Goal: Task Accomplishment & Management: Manage account settings

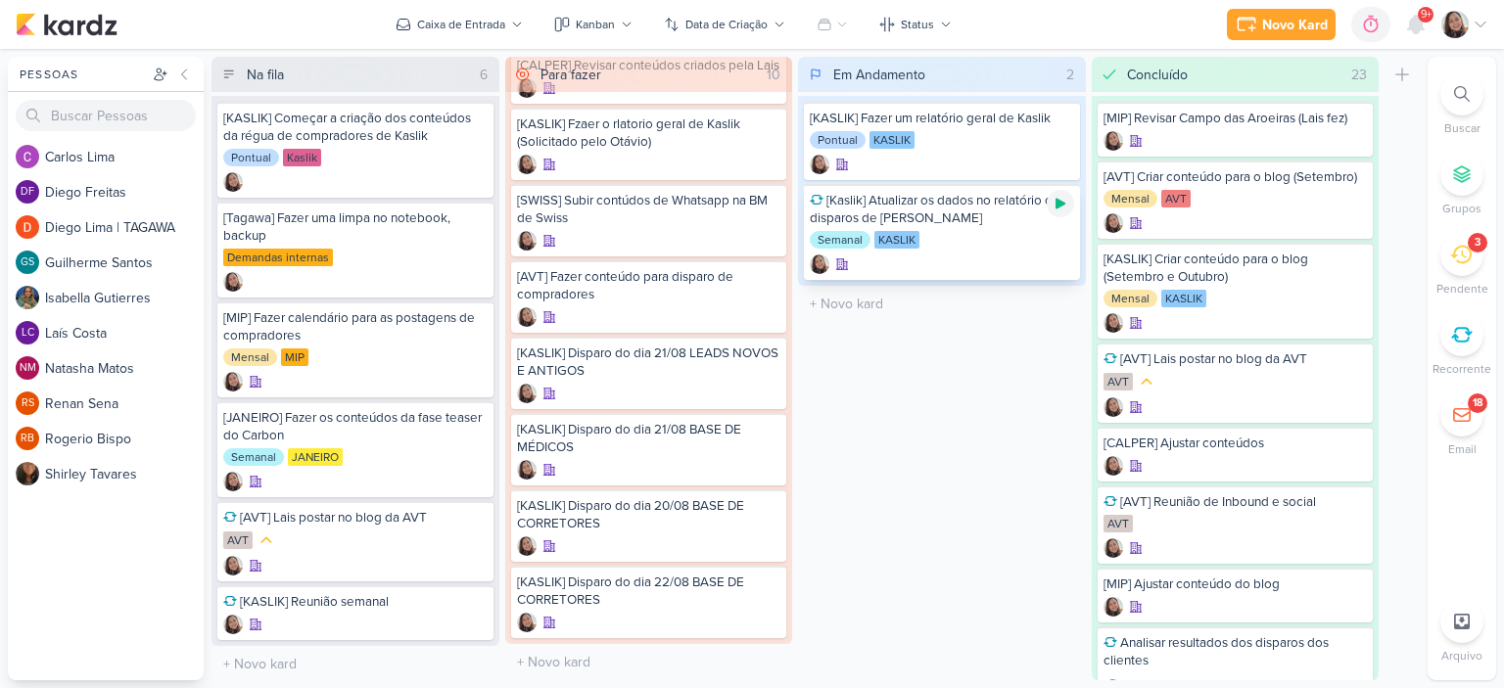
click at [1057, 204] on icon at bounding box center [1060, 204] width 10 height 11
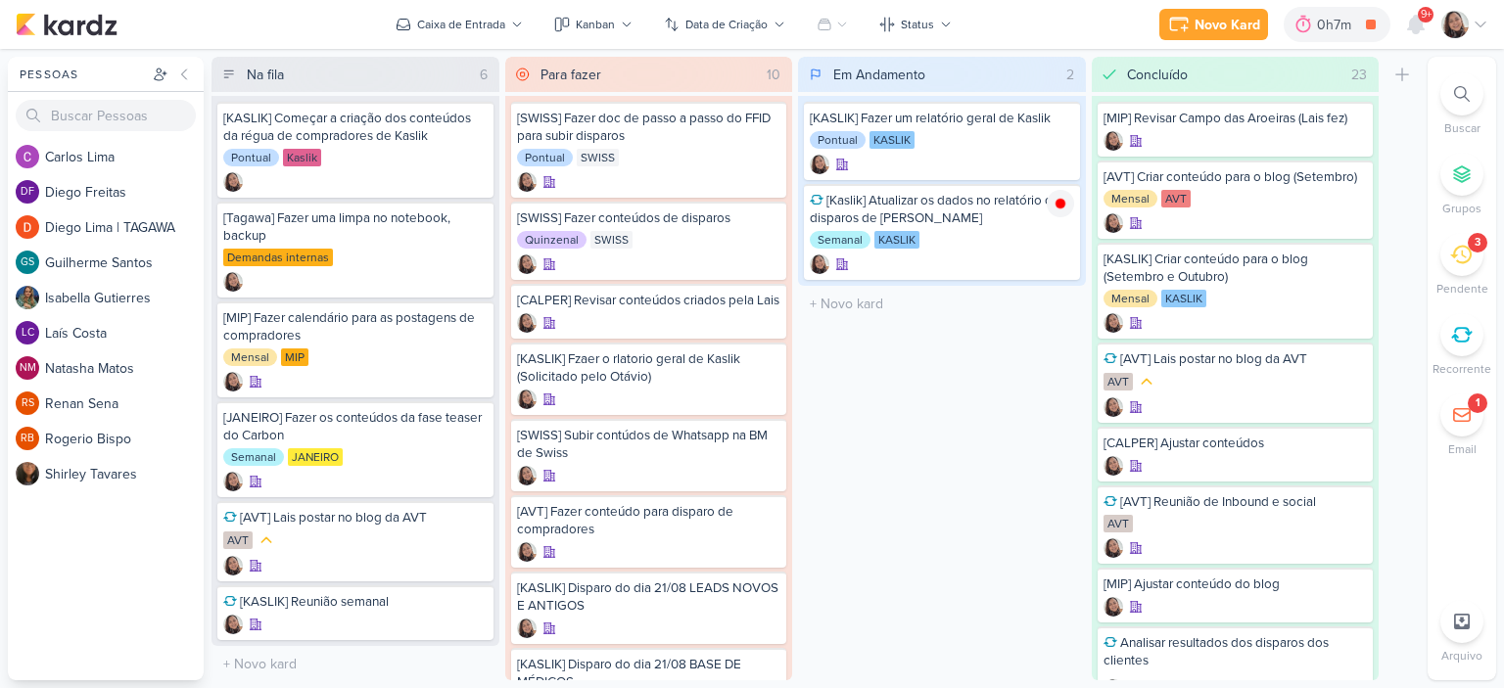
click at [1486, 23] on icon at bounding box center [1480, 25] width 16 height 16
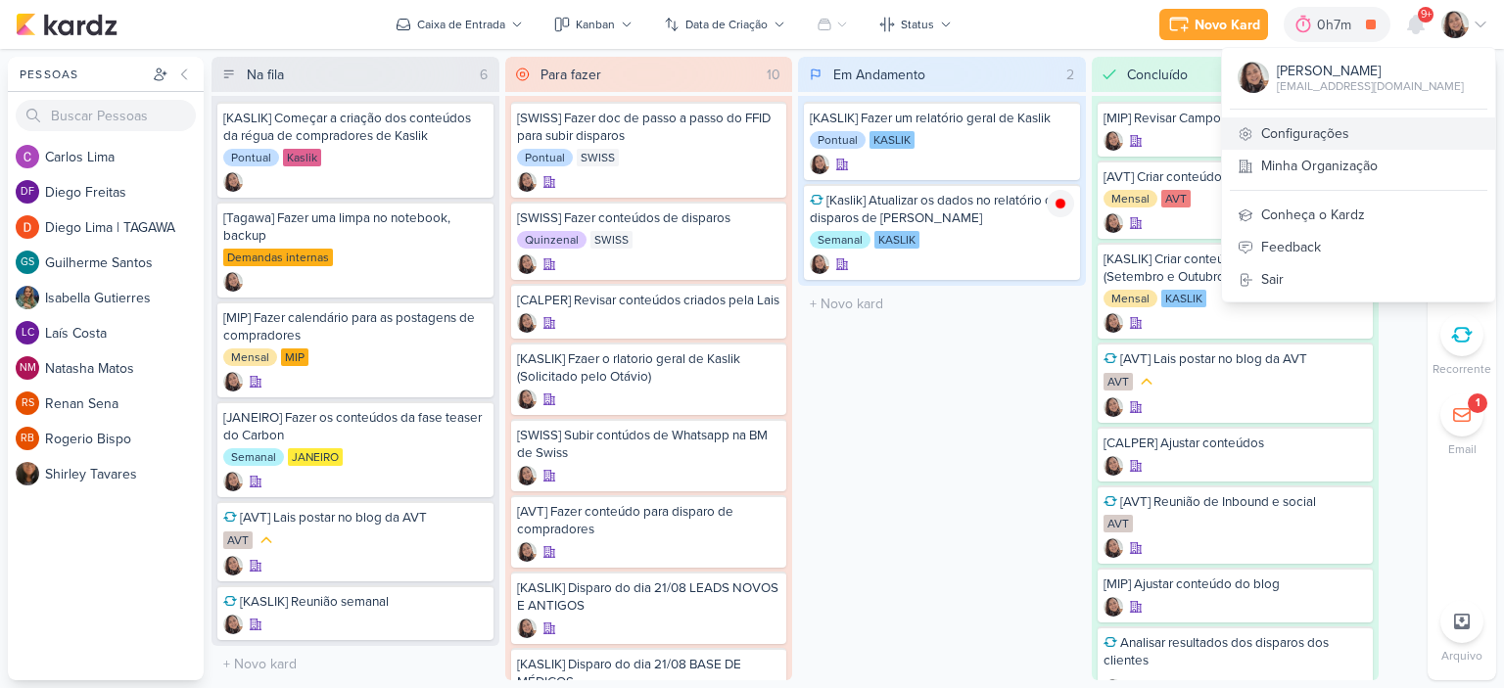
click at [1365, 122] on link "Configurações" at bounding box center [1358, 133] width 273 height 32
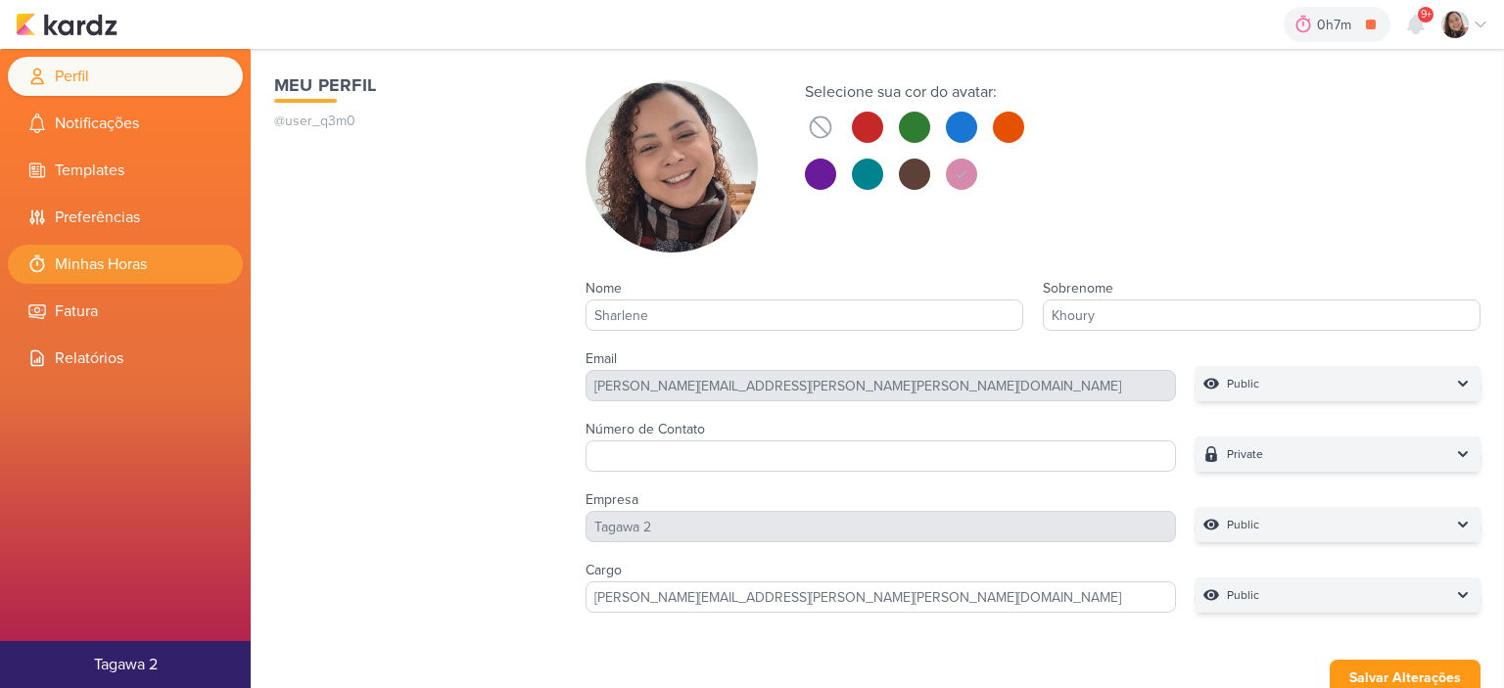
click at [94, 271] on li "Minhas Horas" at bounding box center [125, 264] width 235 height 39
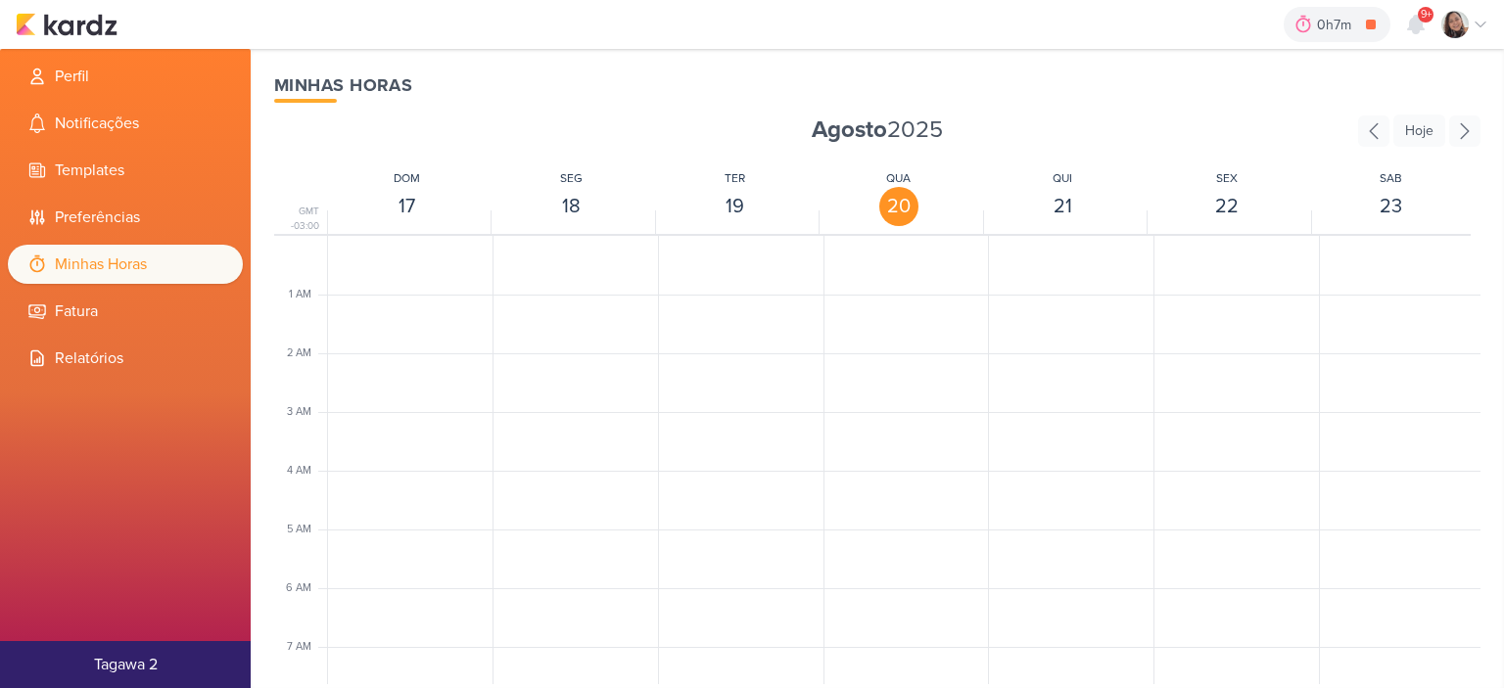
scroll to position [462, 0]
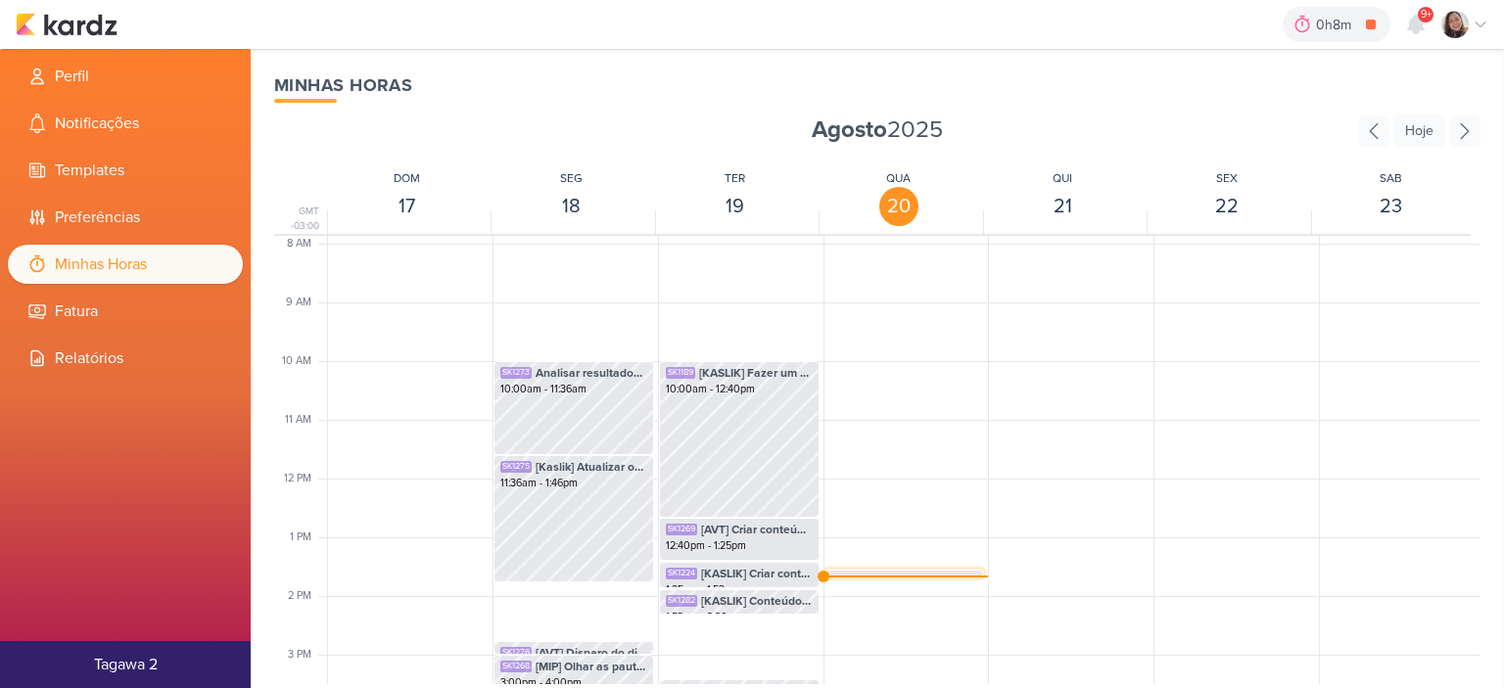
click at [885, 573] on span "[Kaslik] Atualizar os dados no relatório dos disparos [PERSON_NAME]" at bounding box center [921, 582] width 114 height 18
select select "pm"
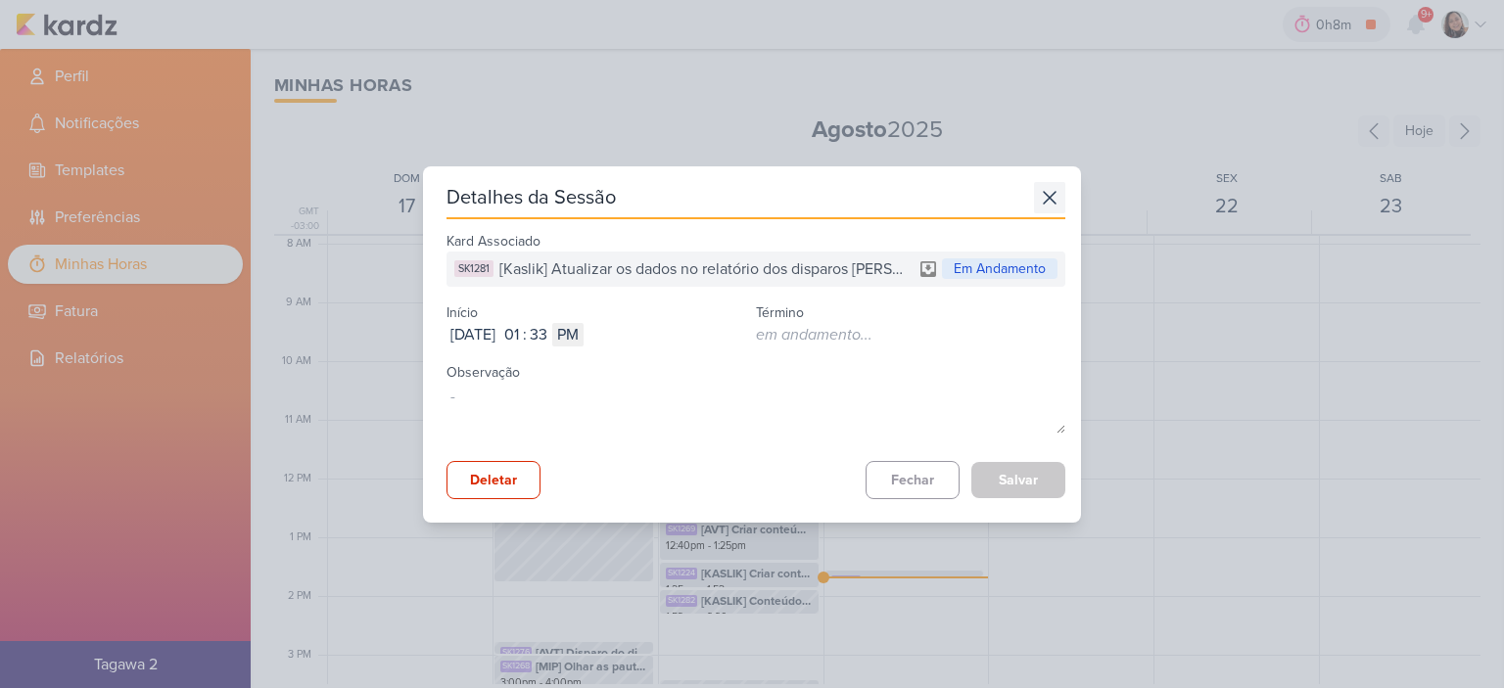
click at [1038, 207] on icon at bounding box center [1049, 197] width 31 height 31
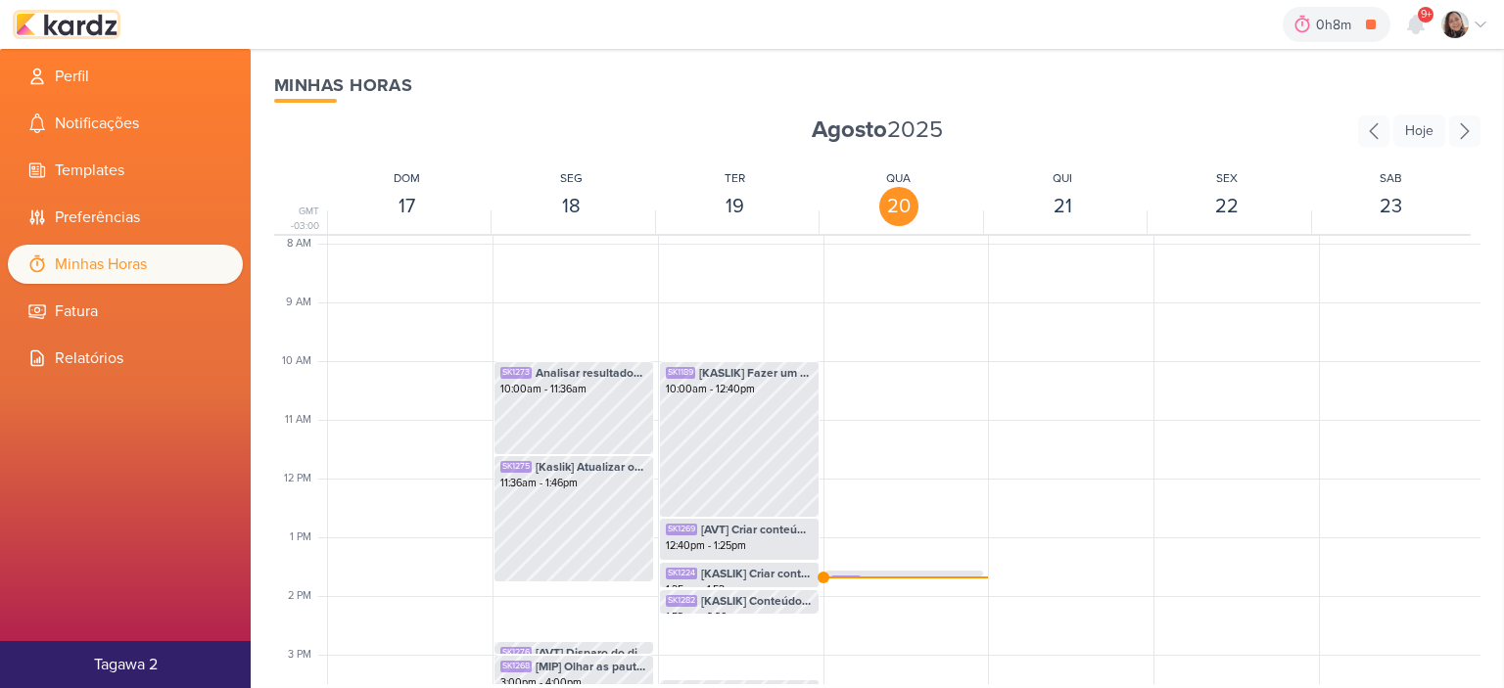
click at [65, 30] on img at bounding box center [67, 24] width 102 height 23
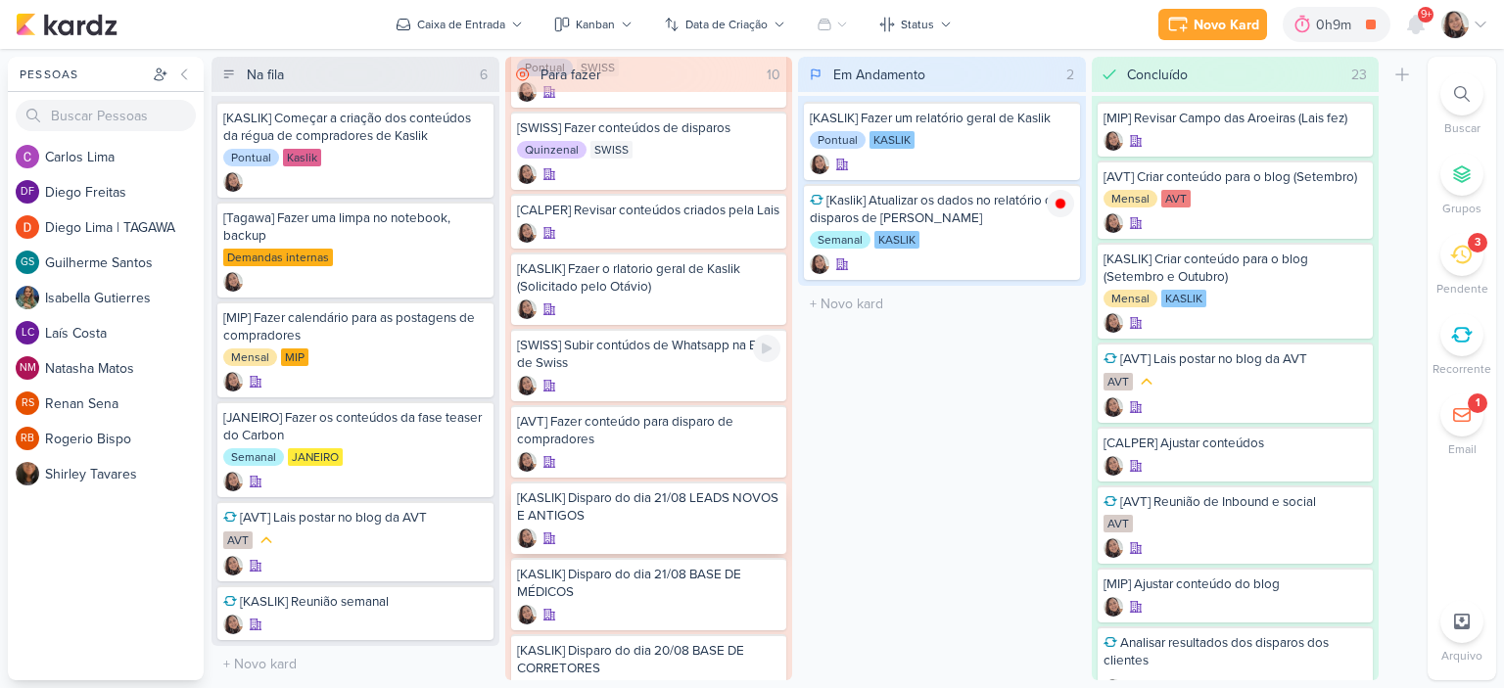
scroll to position [248, 0]
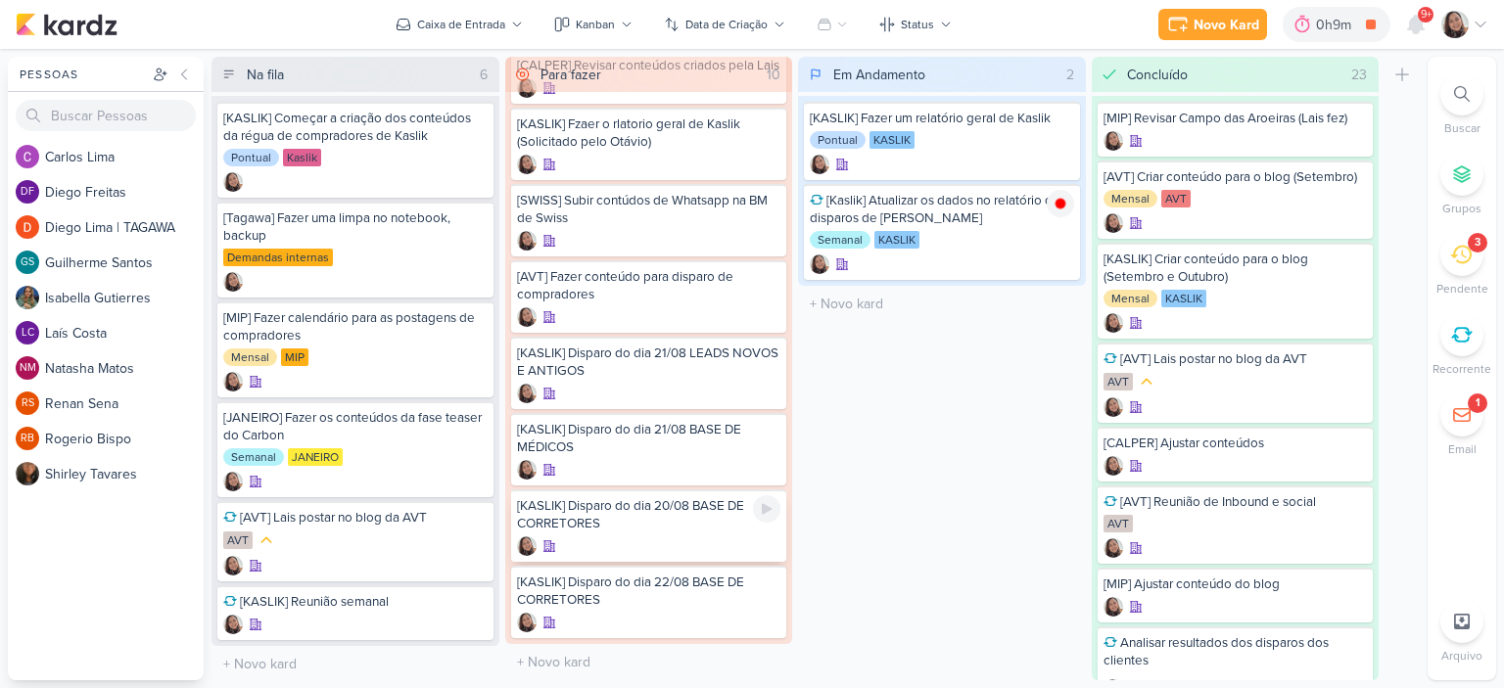
click at [628, 515] on div "[KASLIK] Disparo do dia 20/08 BASE DE CORRETORES" at bounding box center [649, 514] width 264 height 35
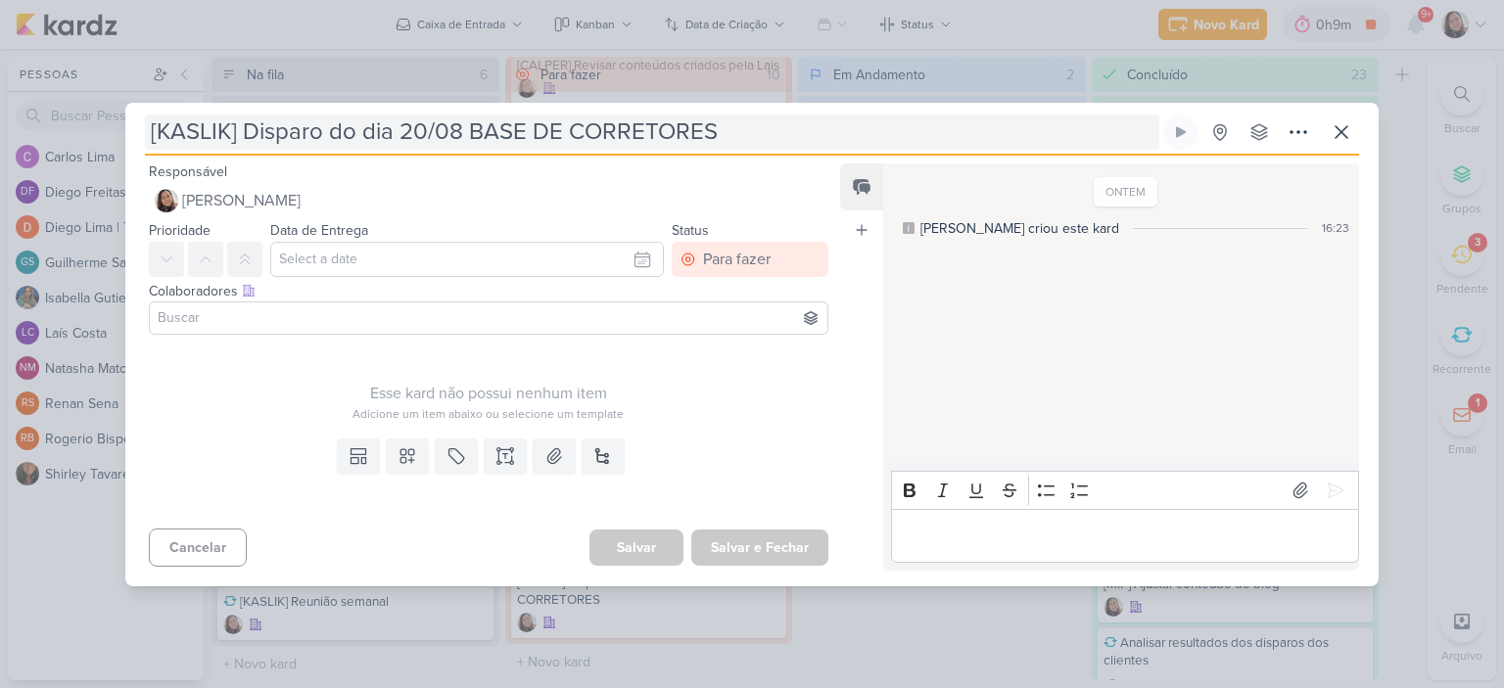
click at [421, 133] on input "[KASLIK] Disparo do dia 20/08 BASE DE CORRETORES" at bounding box center [652, 132] width 1014 height 35
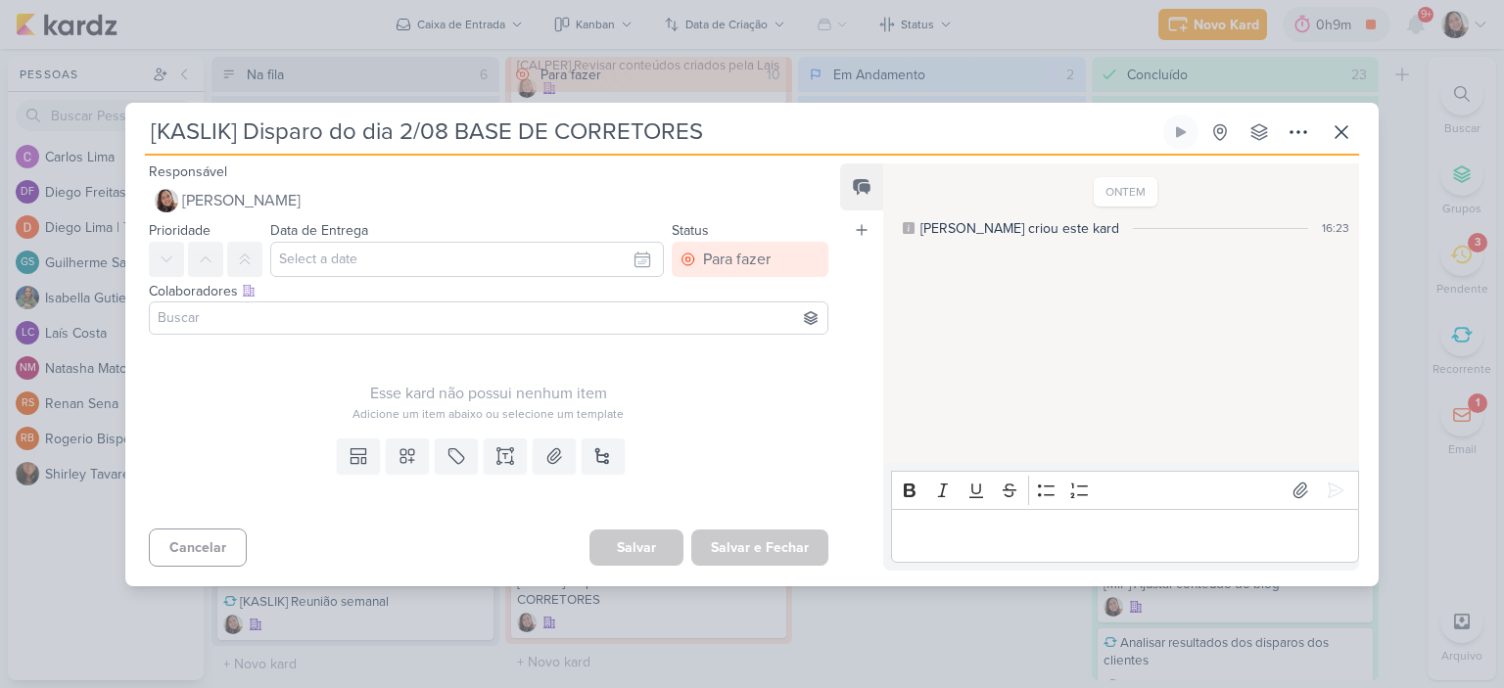
type input "[KASLIK] Disparo do dia 21/08 BASE DE CORRETORES"
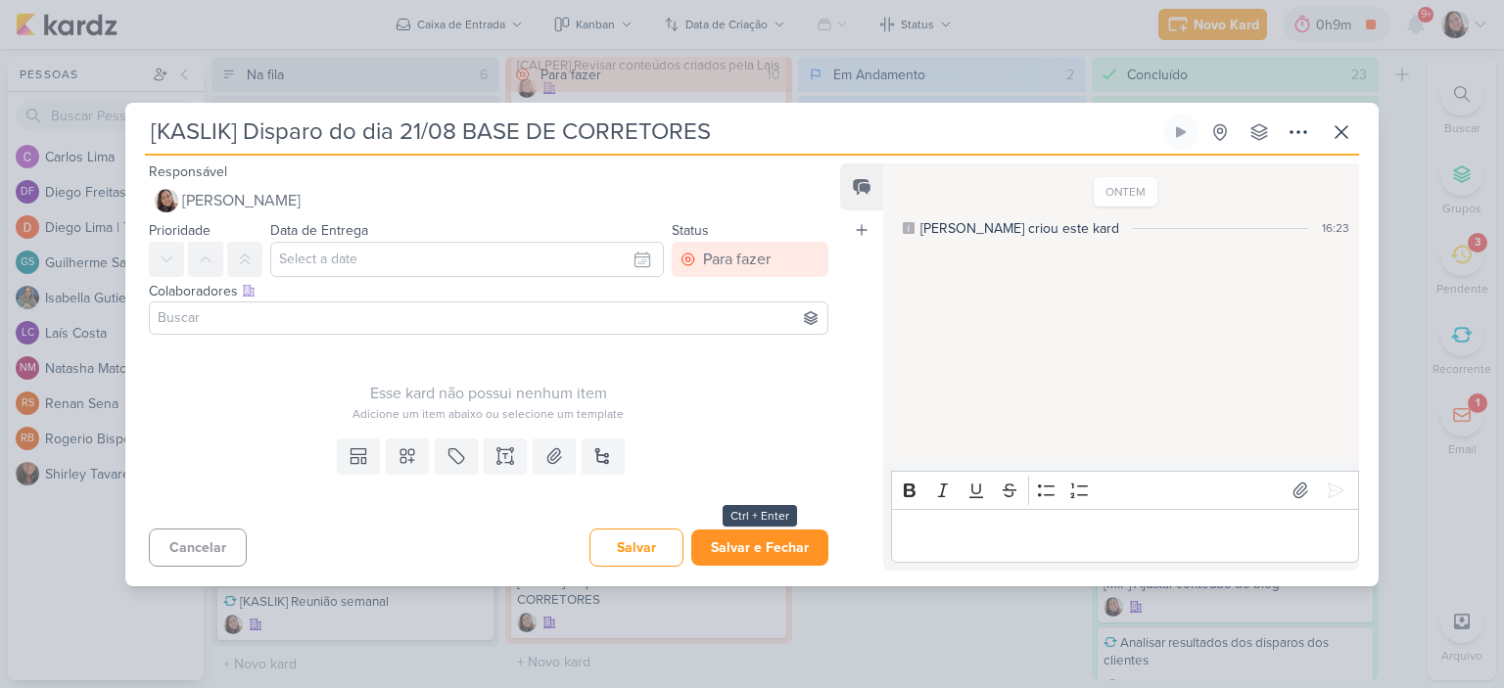
type input "[KASLIK] Disparo do dia 21/08 BASE DE CORRETORES"
click at [782, 535] on button "Salvar e Fechar" at bounding box center [759, 548] width 137 height 36
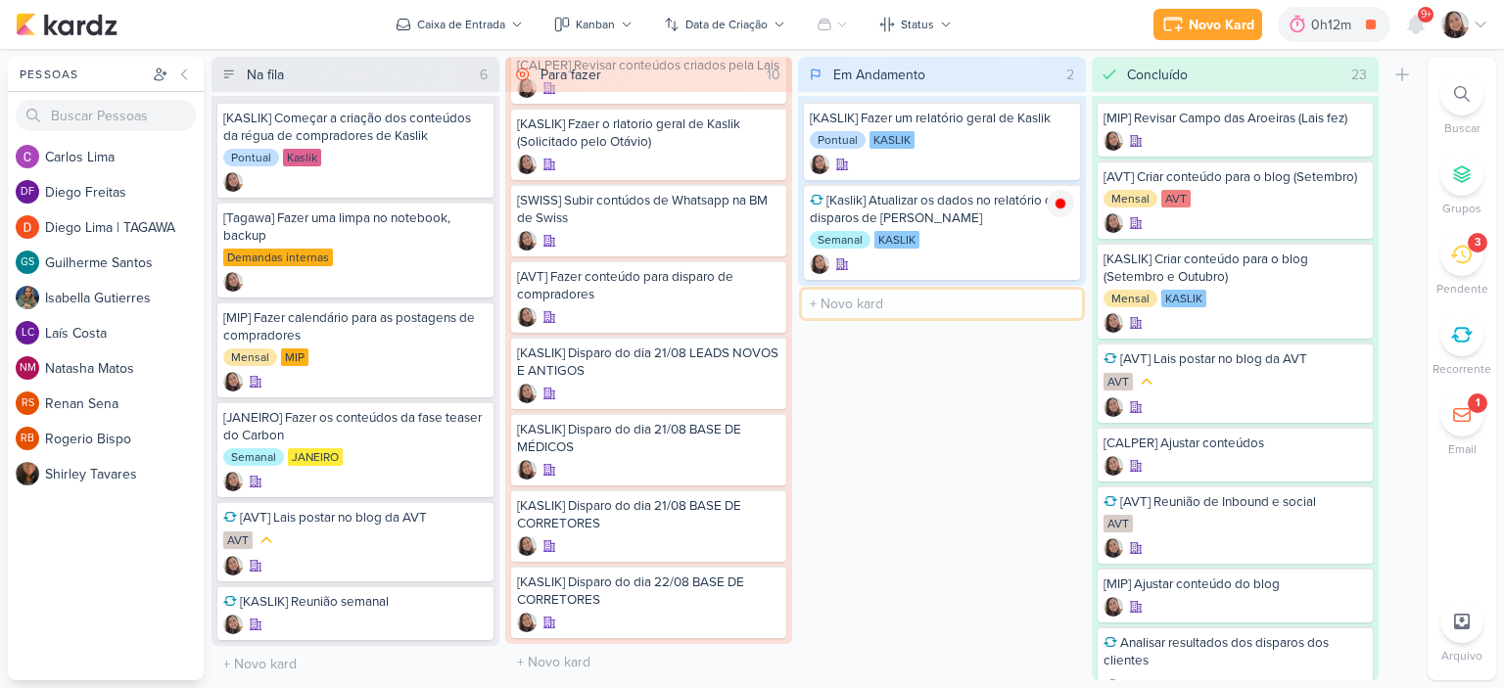
click at [848, 305] on input "text" at bounding box center [942, 304] width 280 height 28
type input "AV] Enviar blog de Outubro para aprovação"
click at [1056, 304] on icon at bounding box center [1060, 304] width 10 height 11
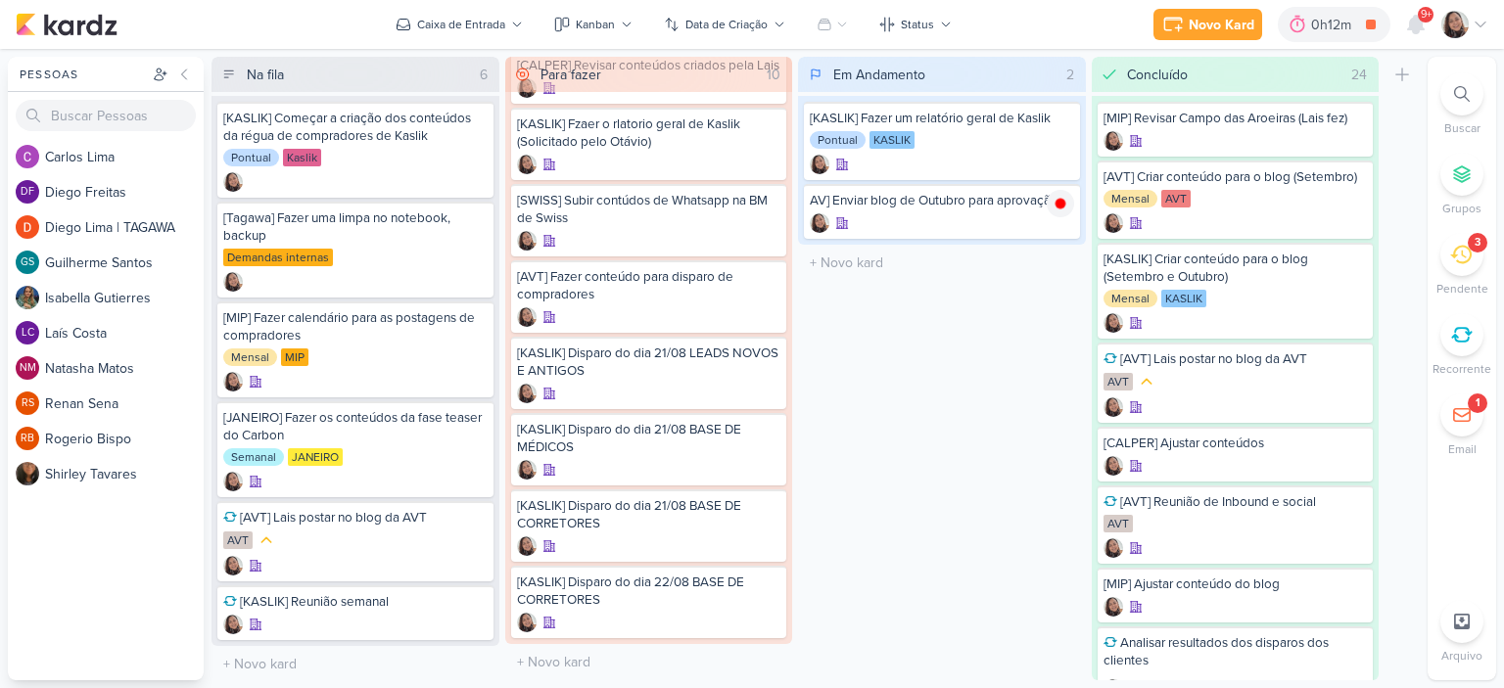
click at [1479, 26] on icon at bounding box center [1480, 25] width 10 height 5
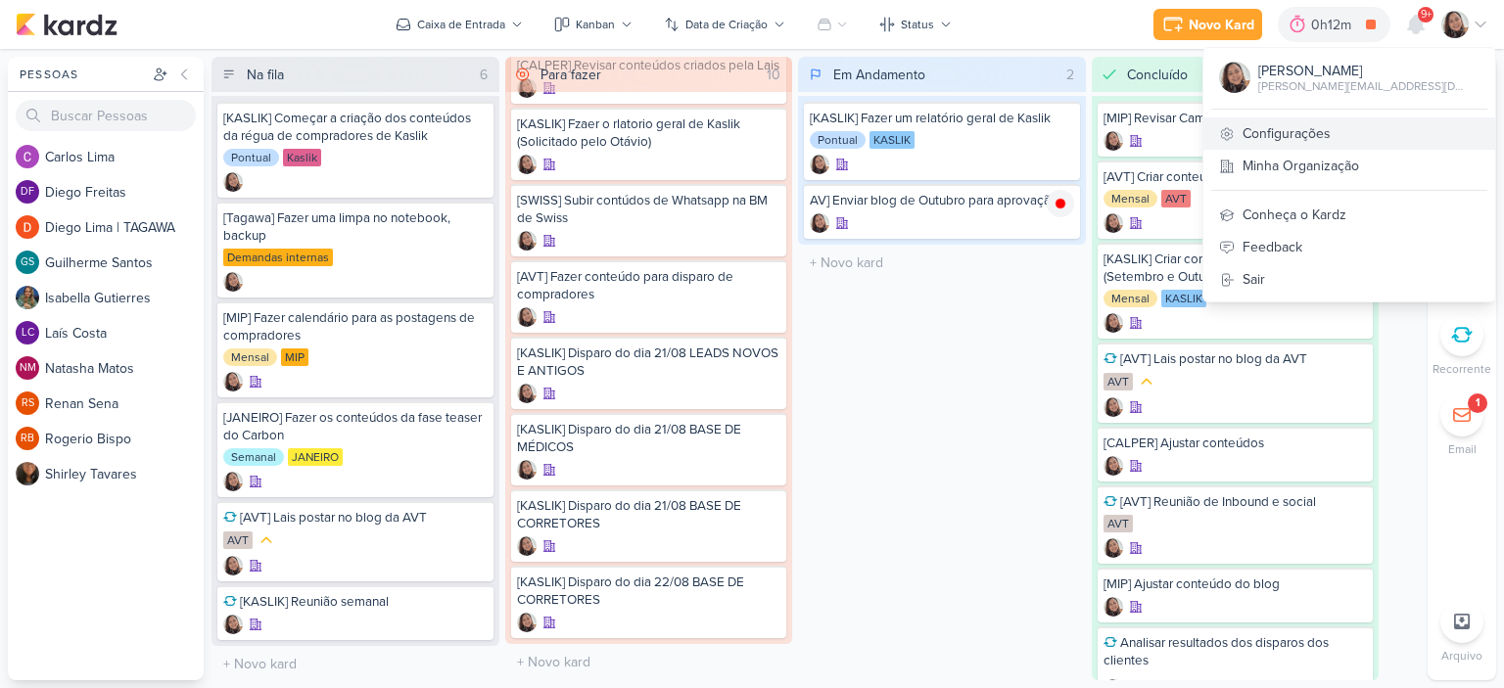
click at [1329, 122] on link "Configurações" at bounding box center [1349, 133] width 292 height 32
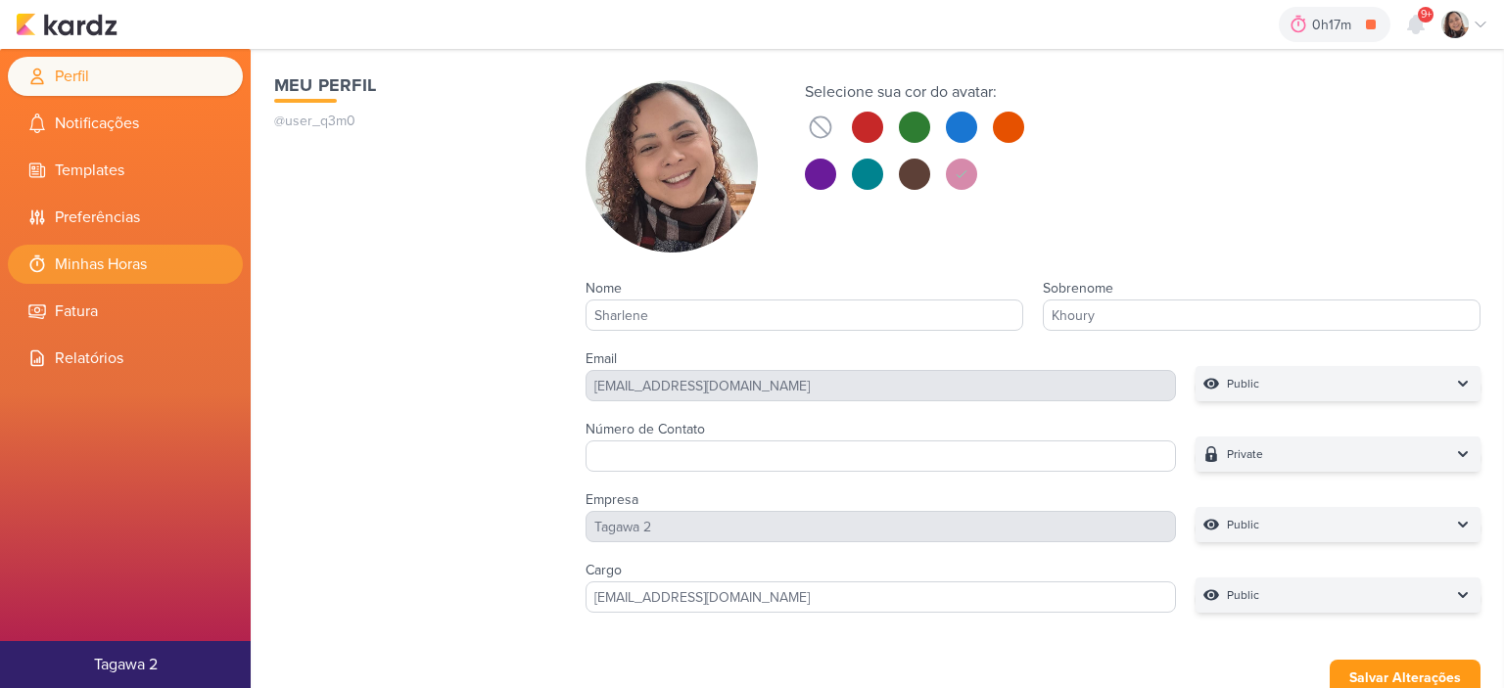
click at [117, 261] on li "Minhas Horas" at bounding box center [125, 264] width 235 height 39
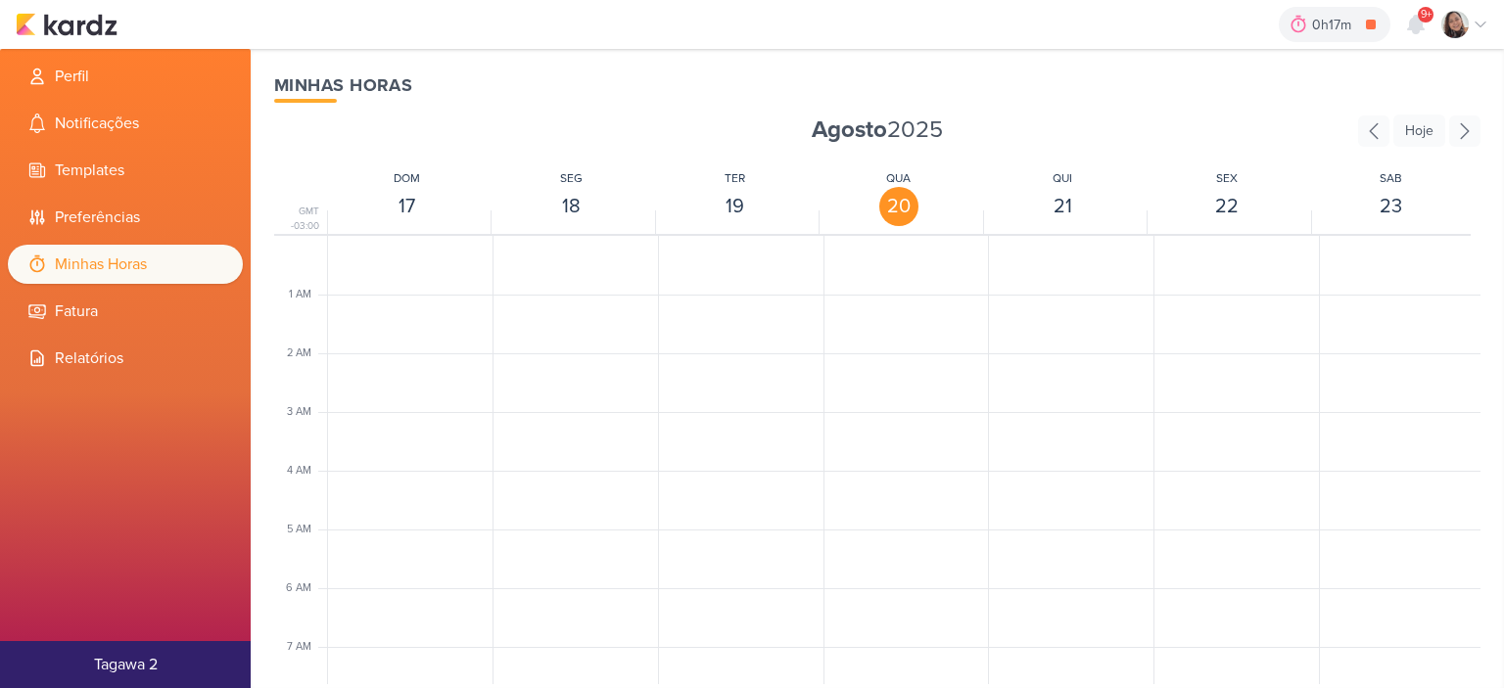
scroll to position [462, 0]
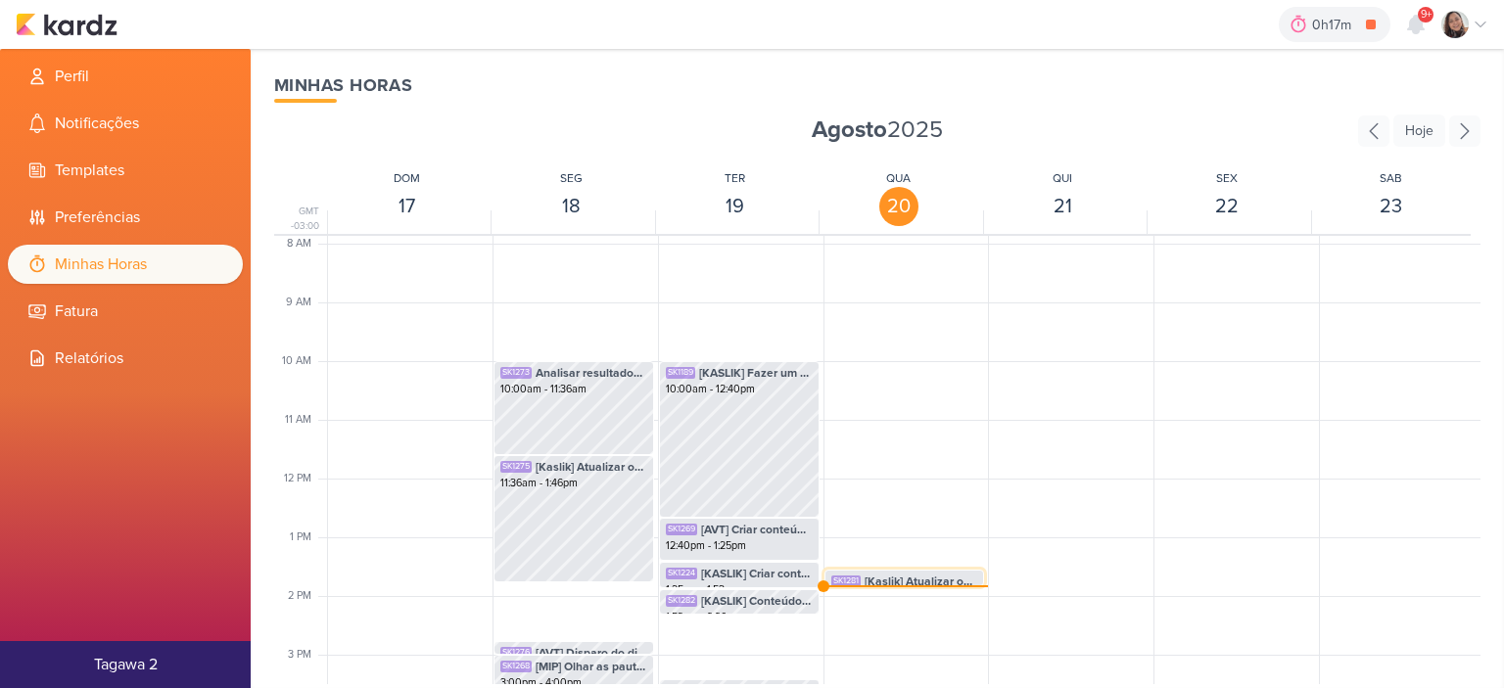
click at [920, 578] on span "[Kaslik] Atualizar os dados no relatório dos disparos de [PERSON_NAME]" at bounding box center [921, 582] width 114 height 18
select select "pm"
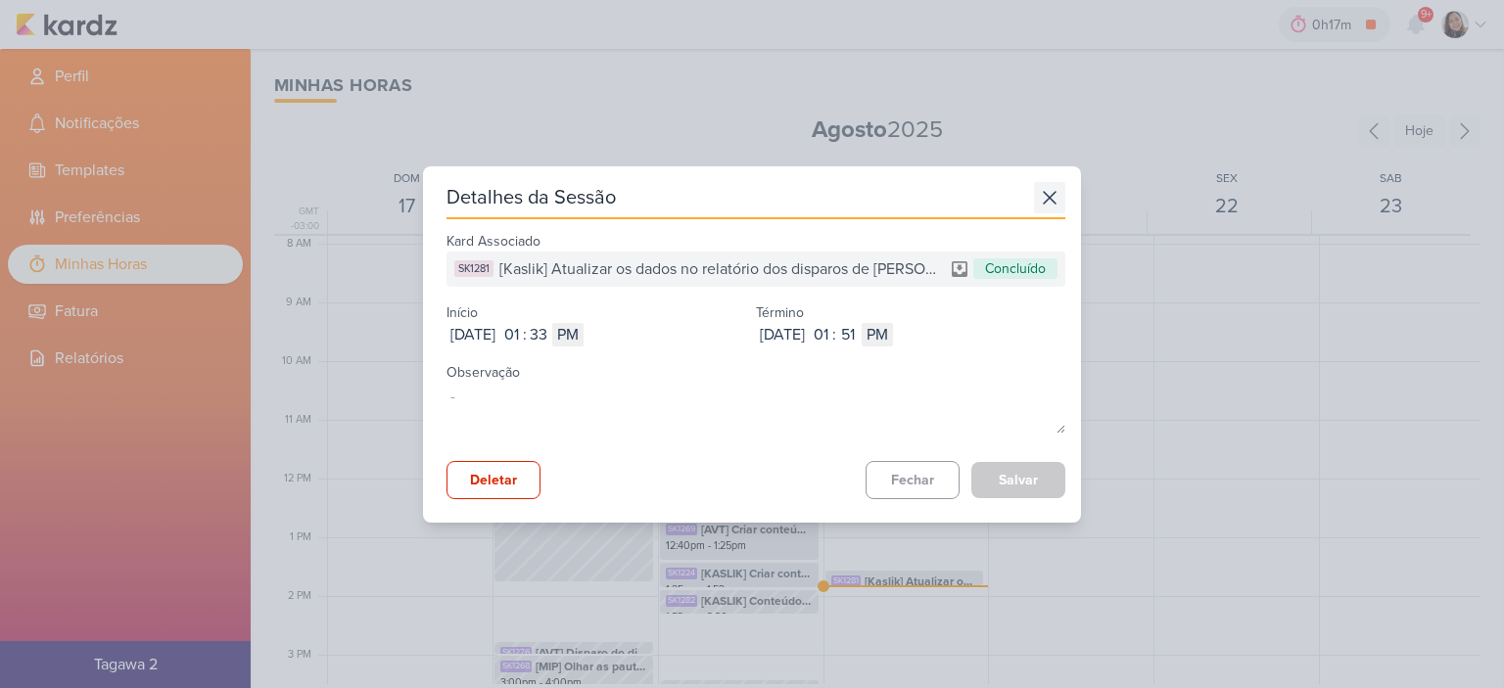
click at [1038, 188] on icon at bounding box center [1049, 197] width 31 height 31
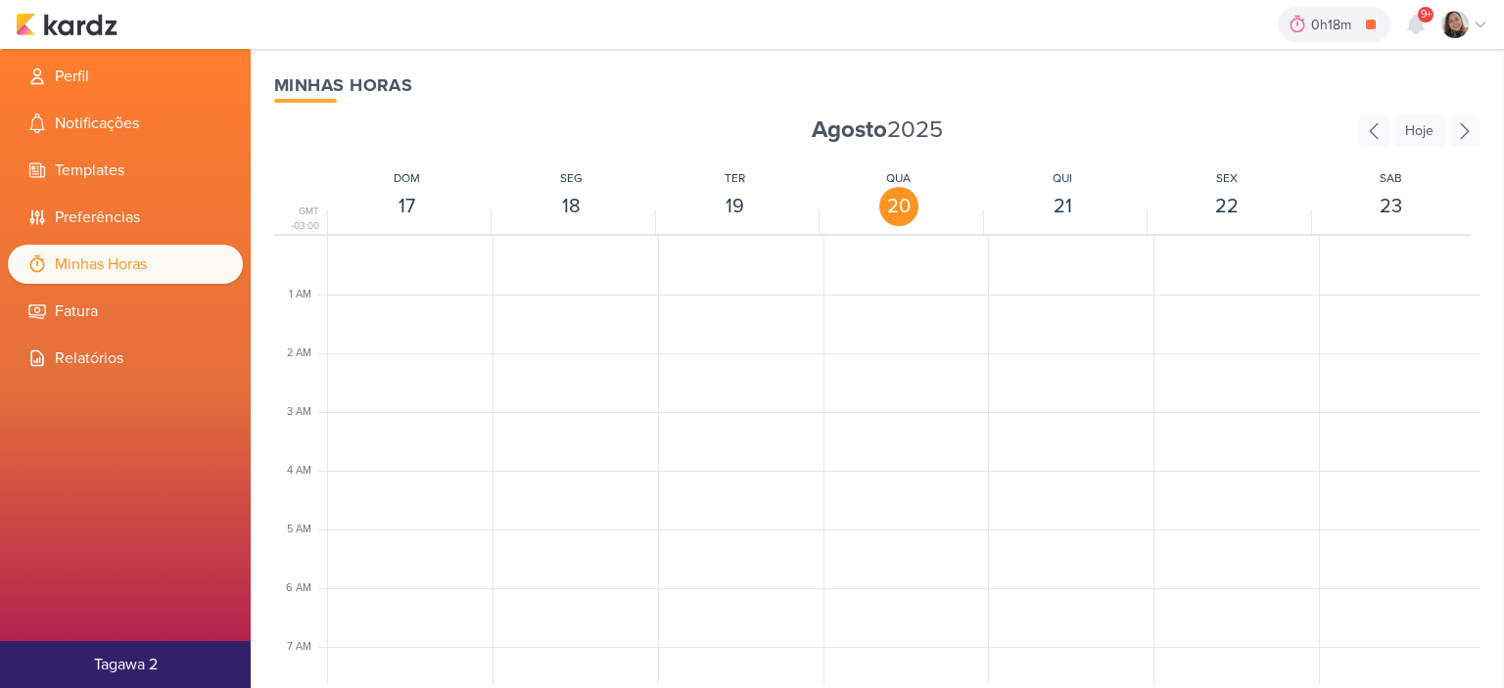
scroll to position [462, 0]
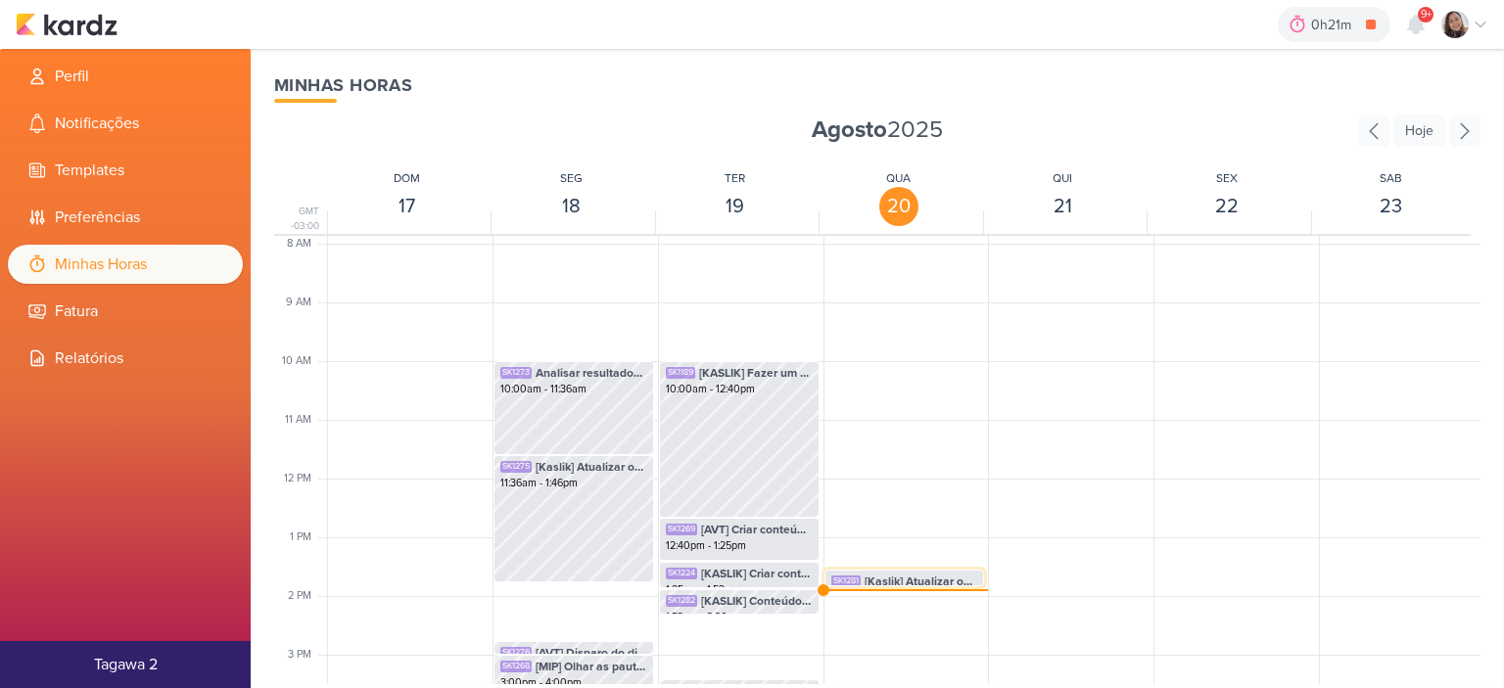
click at [864, 584] on span "[Kaslik] Atualizar os dados no relatório dos disparos de [PERSON_NAME]" at bounding box center [921, 582] width 114 height 18
select select "pm"
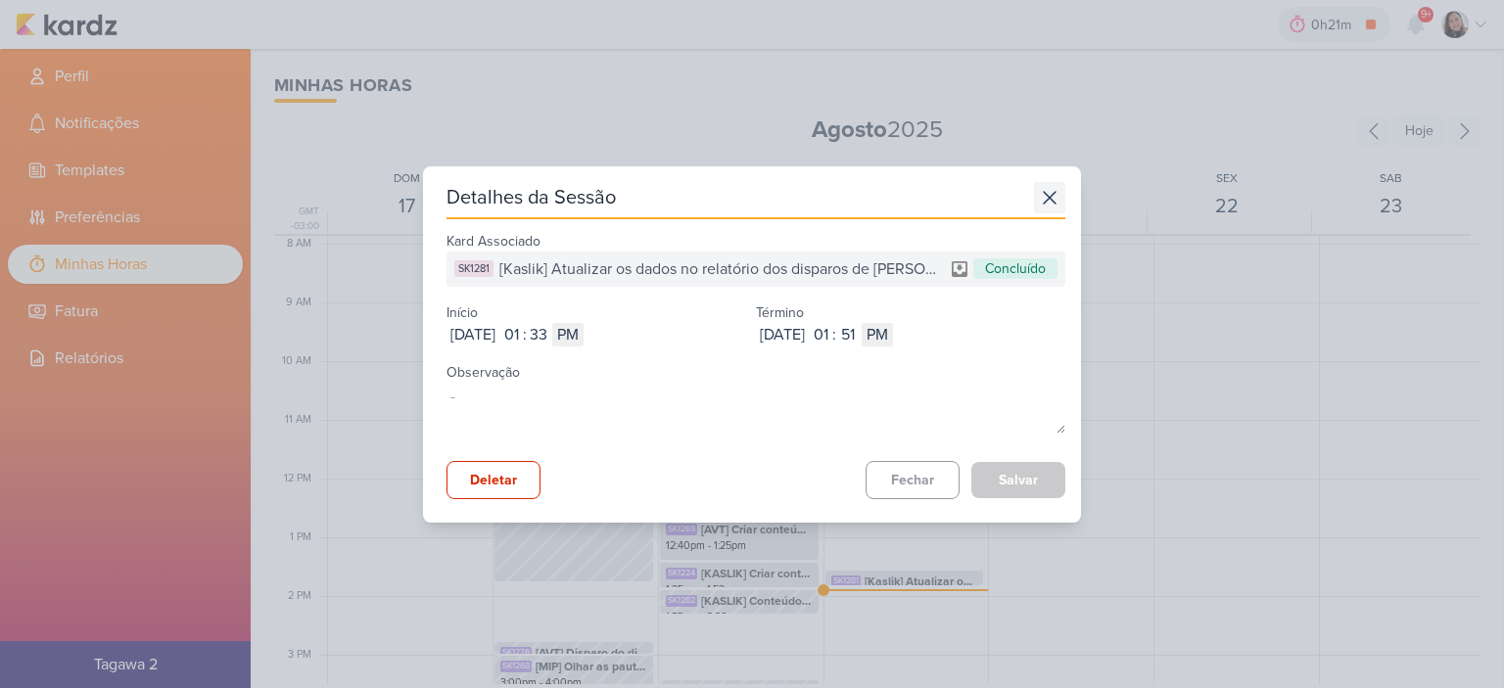
click at [1039, 191] on icon at bounding box center [1049, 197] width 31 height 31
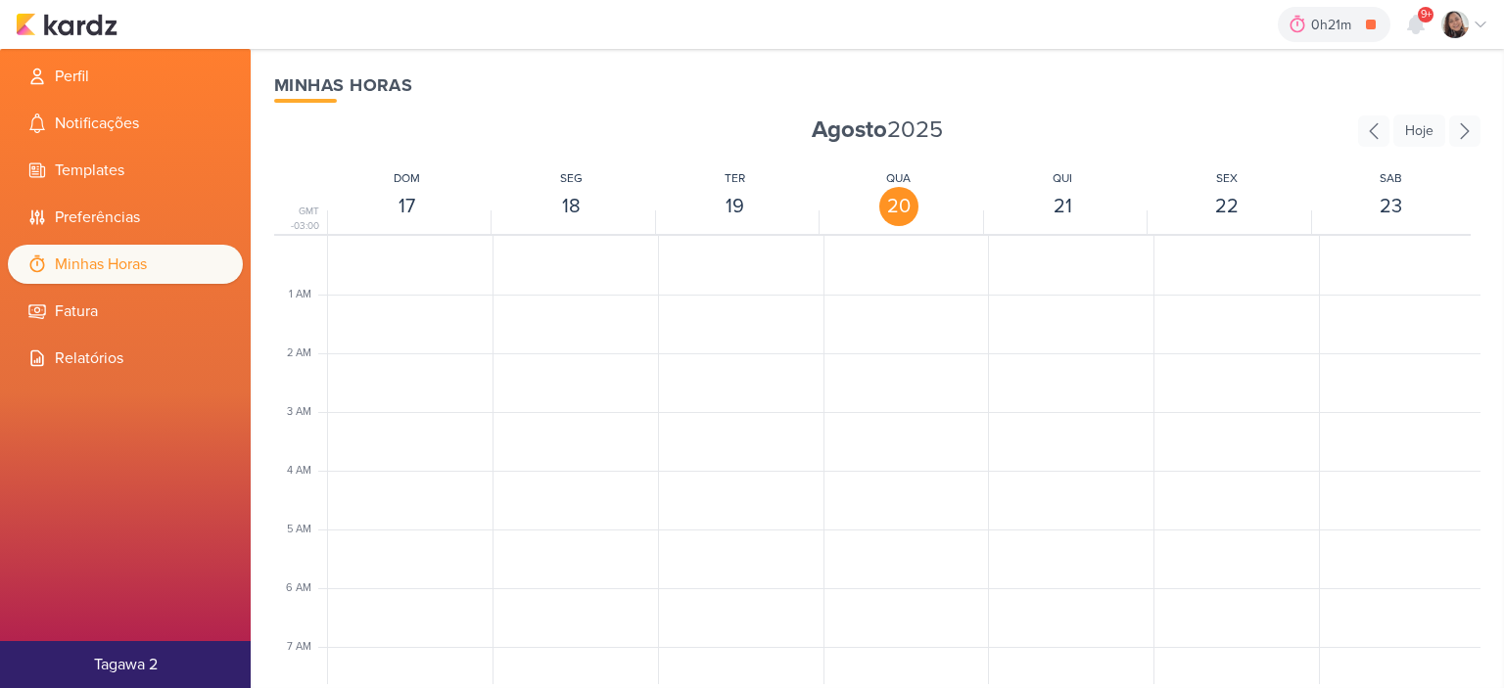
scroll to position [462, 0]
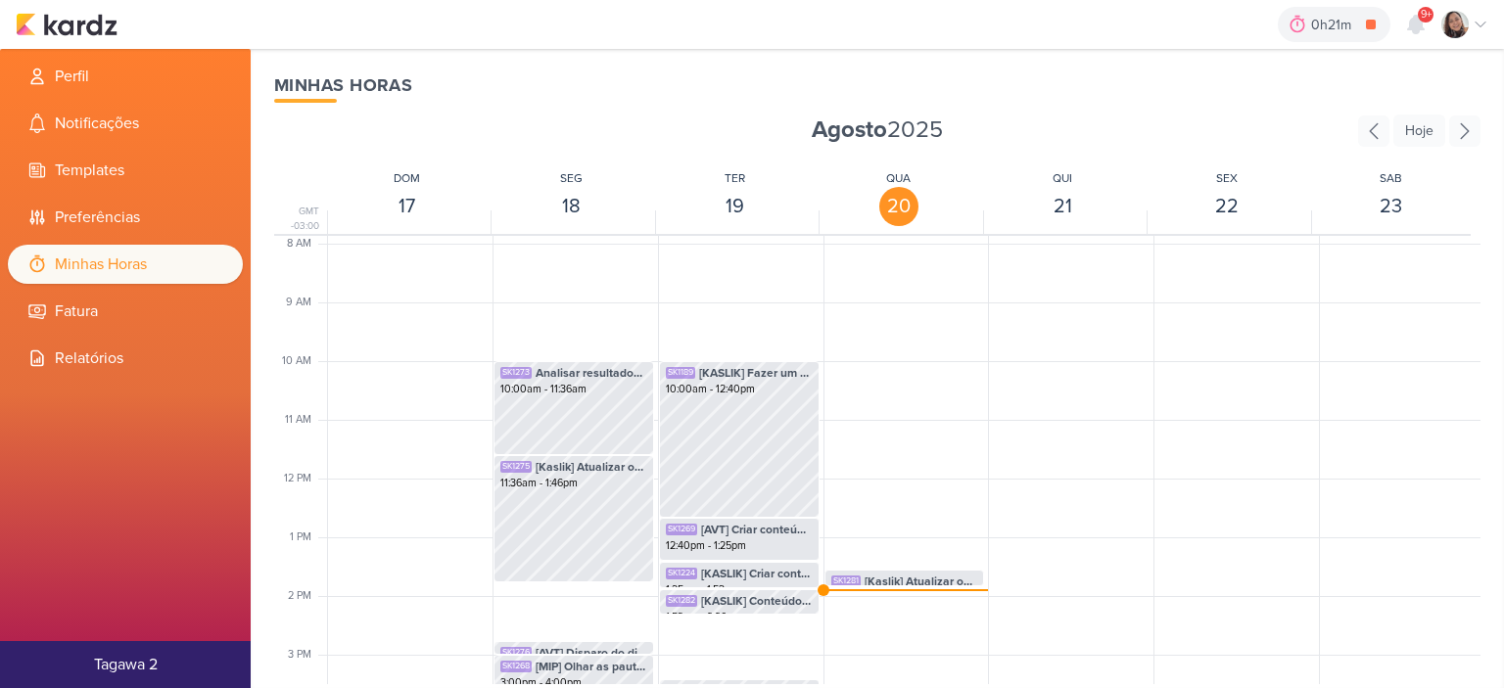
click at [849, 588] on div "SK1281 [Kaslik] Atualizar os dados no relatório dos disparos de Kaslik 1:33pm -…" at bounding box center [904, 479] width 162 height 1410
click at [818, 587] on div "1 AM 2 AM 3 AM 4 AM 5 AM 6 AM 7 AM 8 AM 9 AM 10 AM 11 AM 12 PM 1 PM 2 PM 3 PM 4…" at bounding box center [877, 479] width 1206 height 1410
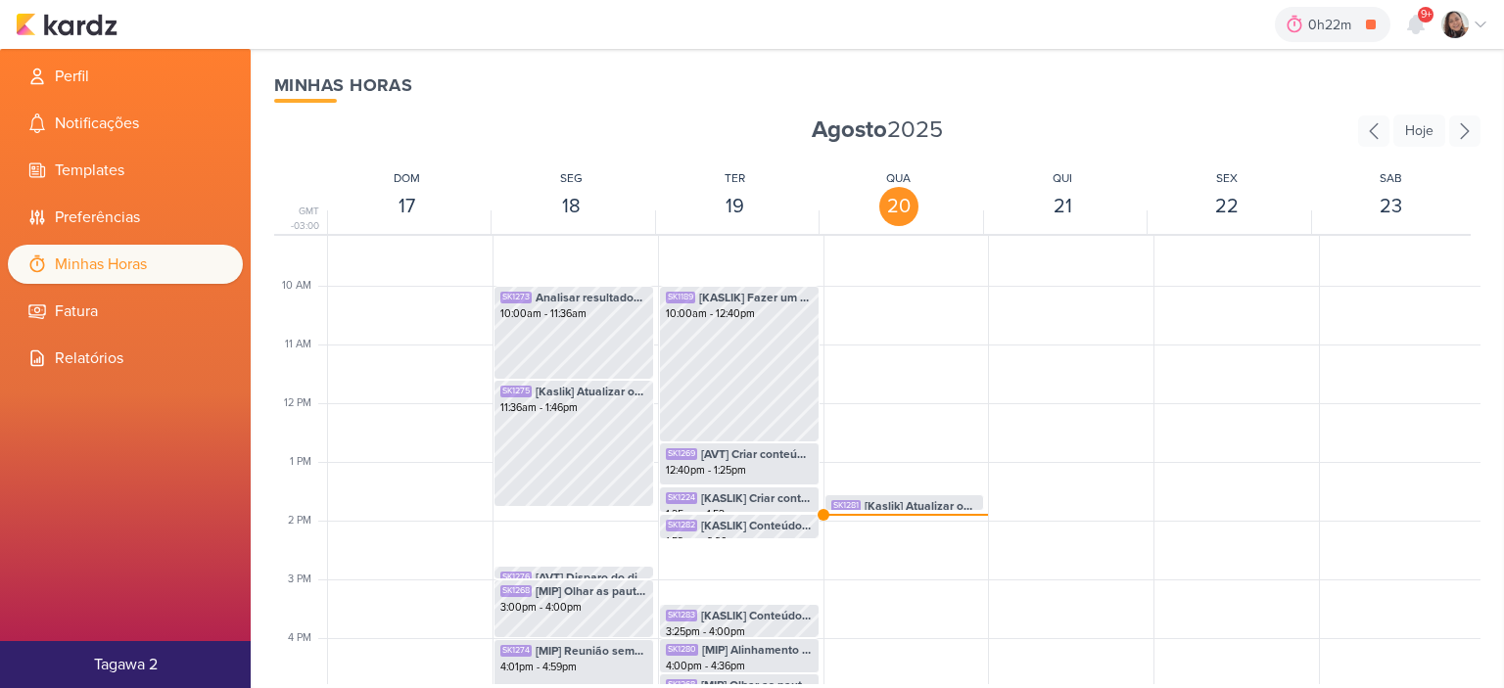
scroll to position [658, 0]
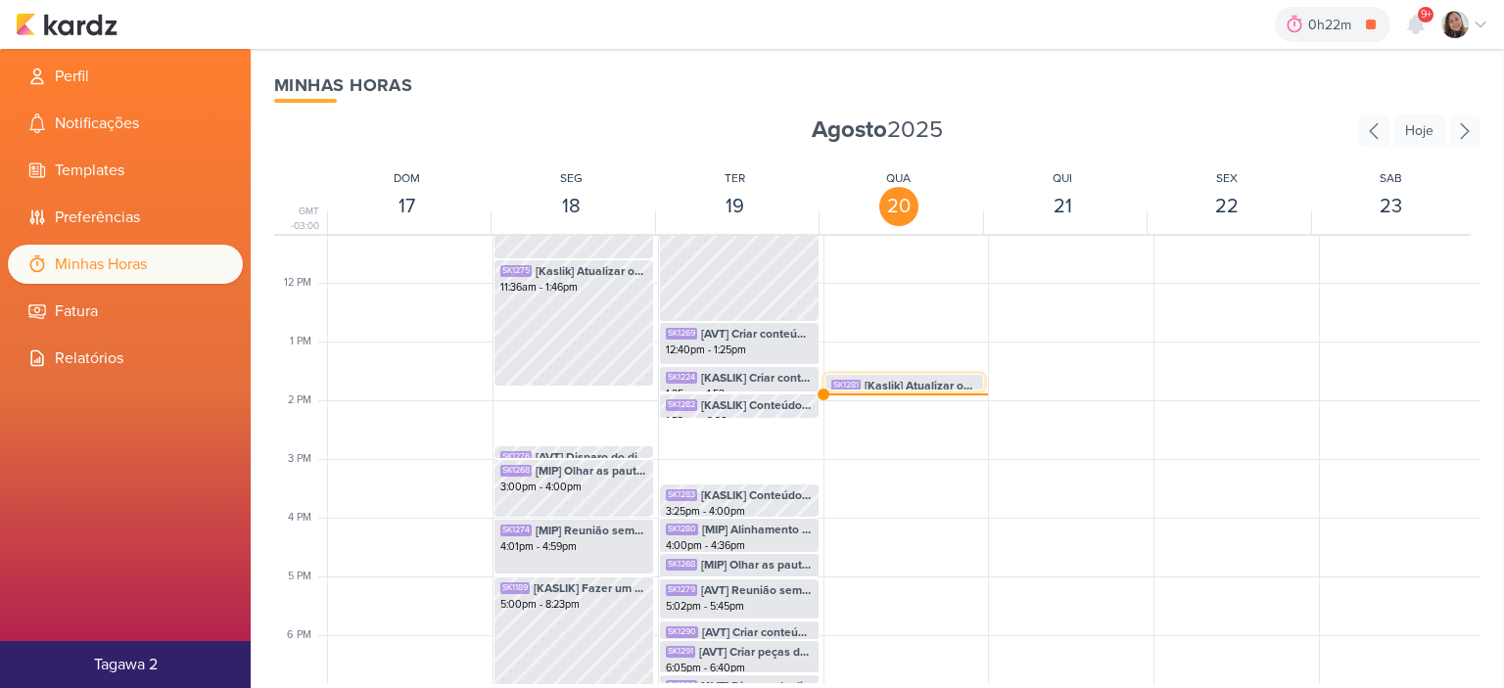
click at [839, 387] on div "SK1281" at bounding box center [845, 386] width 29 height 12
select select "pm"
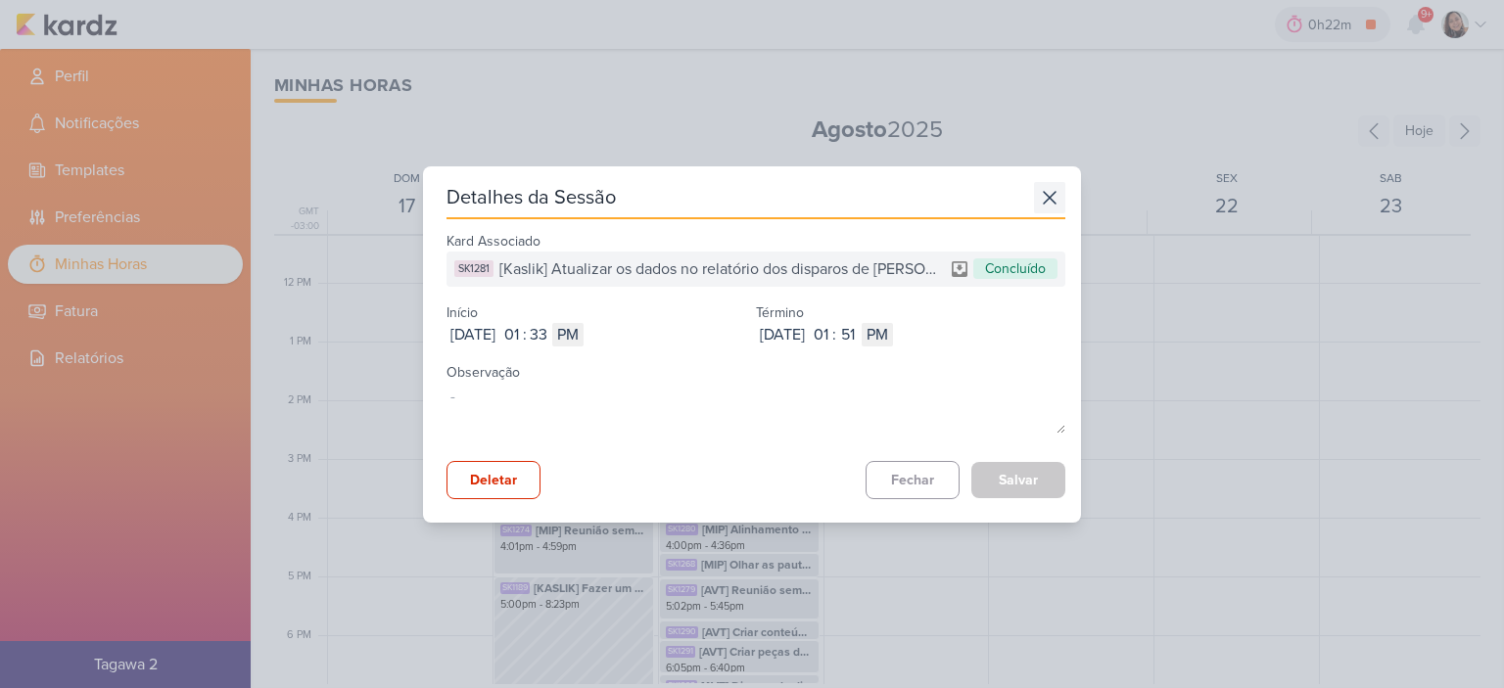
click at [1049, 200] on icon at bounding box center [1049, 197] width 31 height 31
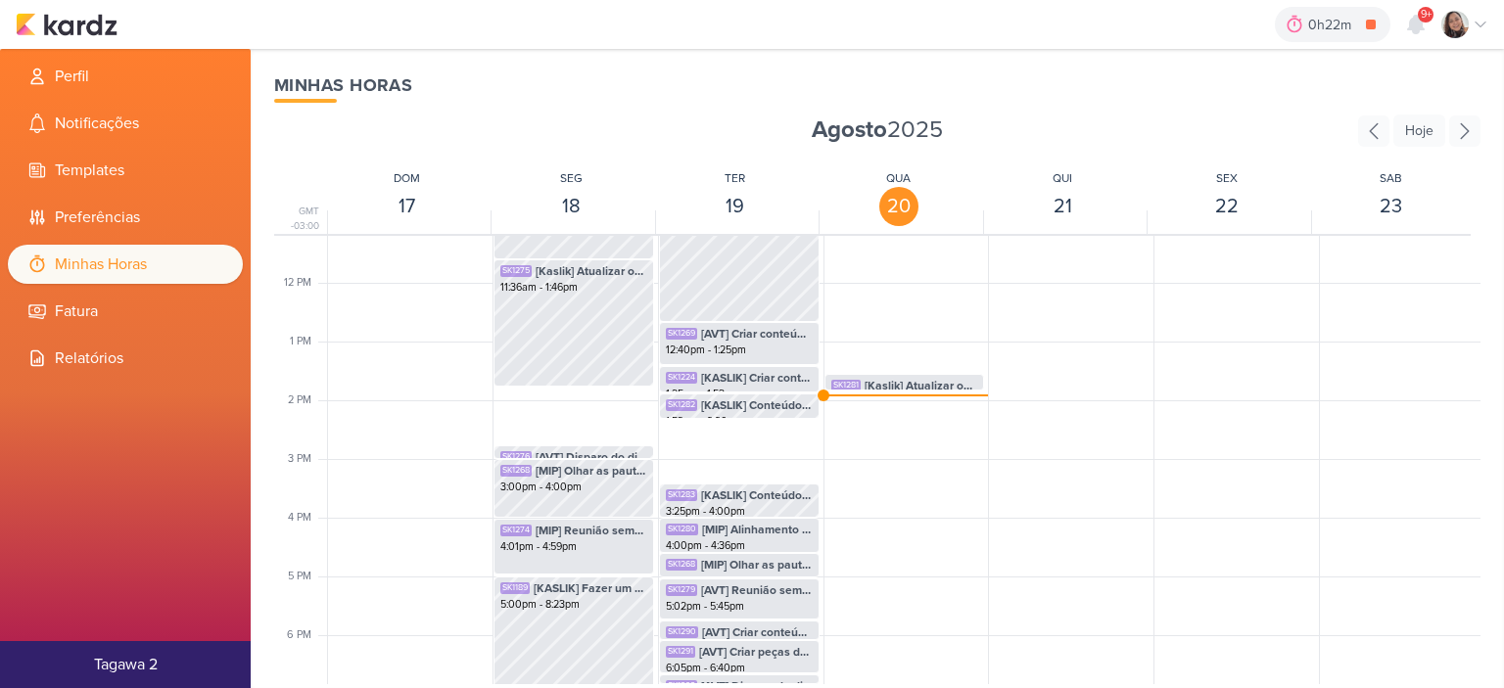
click at [93, 9] on div "0h22m AV] Enviar blog de Outubro para aprovação 0h0m Hoje 0h22m Semana 0h0m Mês…" at bounding box center [752, 24] width 1472 height 49
click at [89, 23] on img at bounding box center [67, 24] width 102 height 23
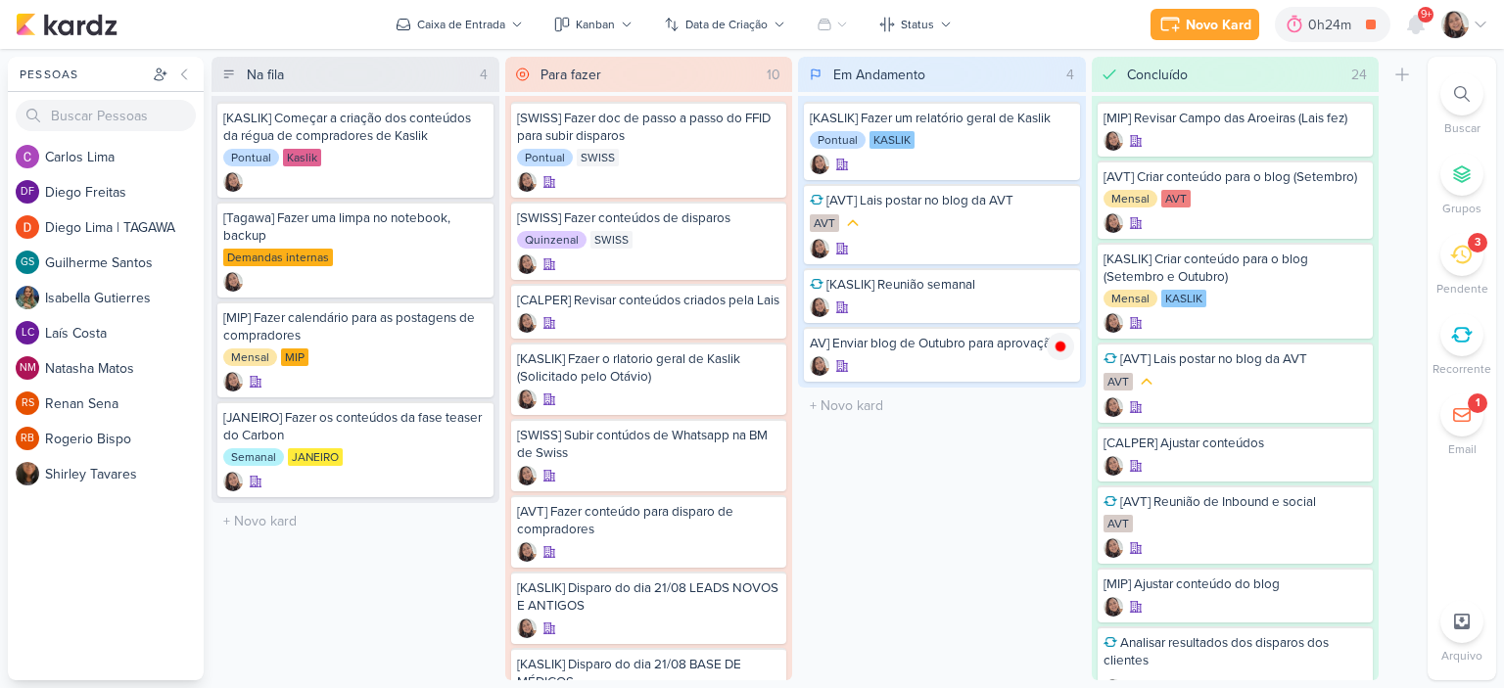
click at [1480, 17] on icon at bounding box center [1480, 25] width 16 height 16
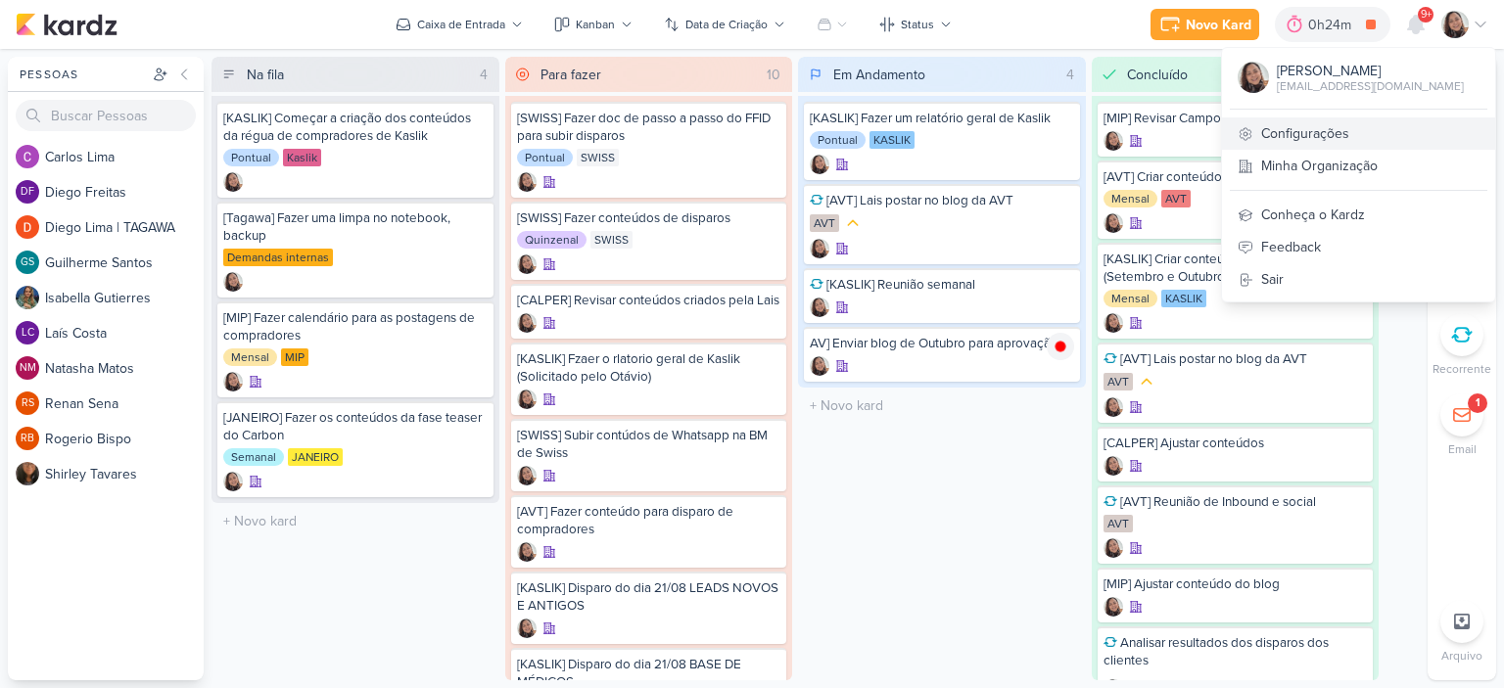
click at [1301, 122] on link "Configurações" at bounding box center [1358, 133] width 273 height 32
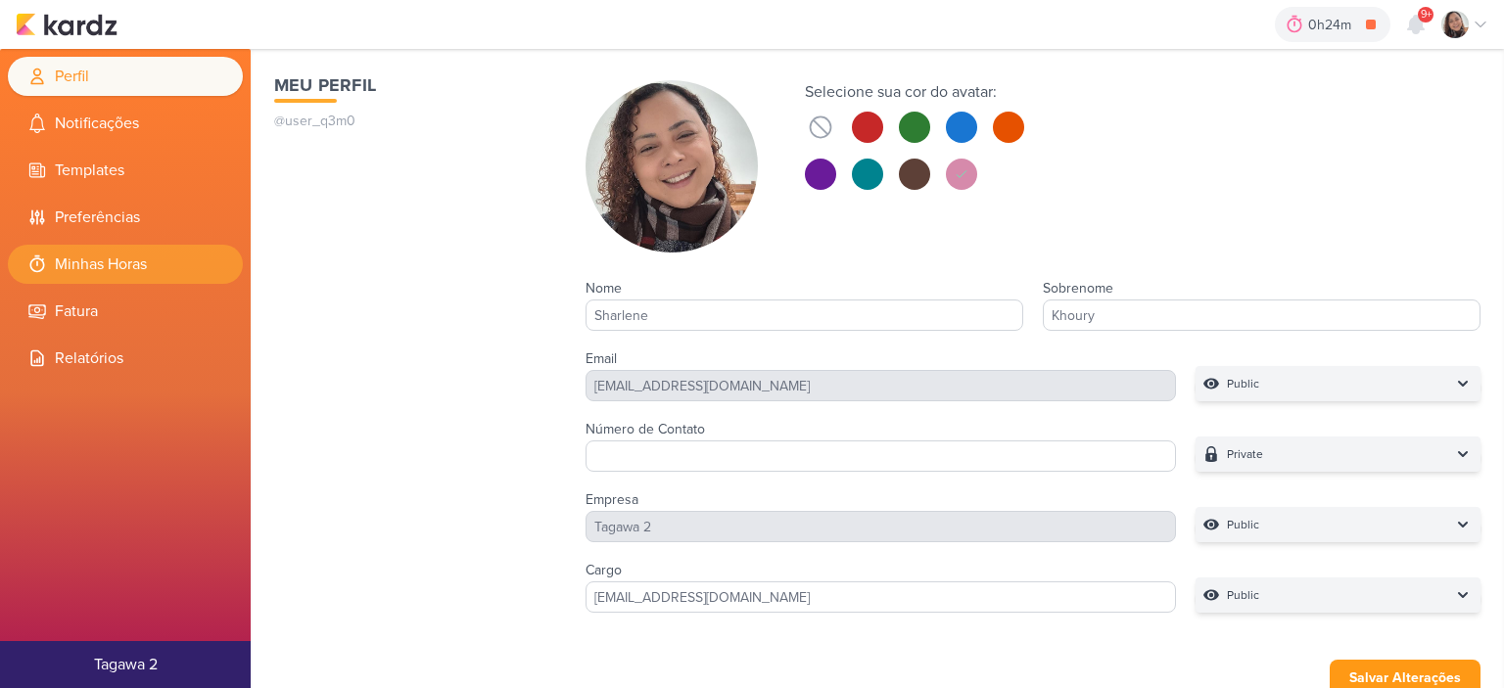
click at [129, 259] on li "Minhas Horas" at bounding box center [125, 264] width 235 height 39
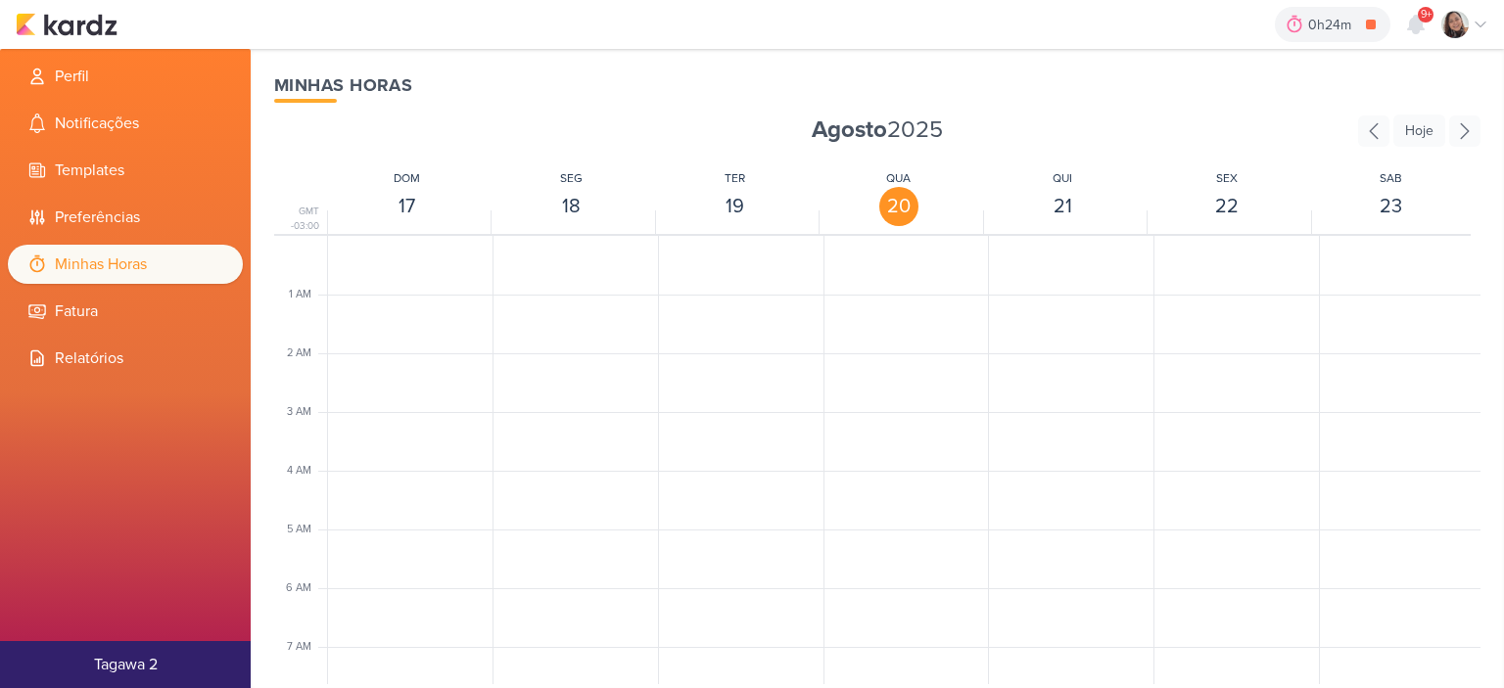
scroll to position [462, 0]
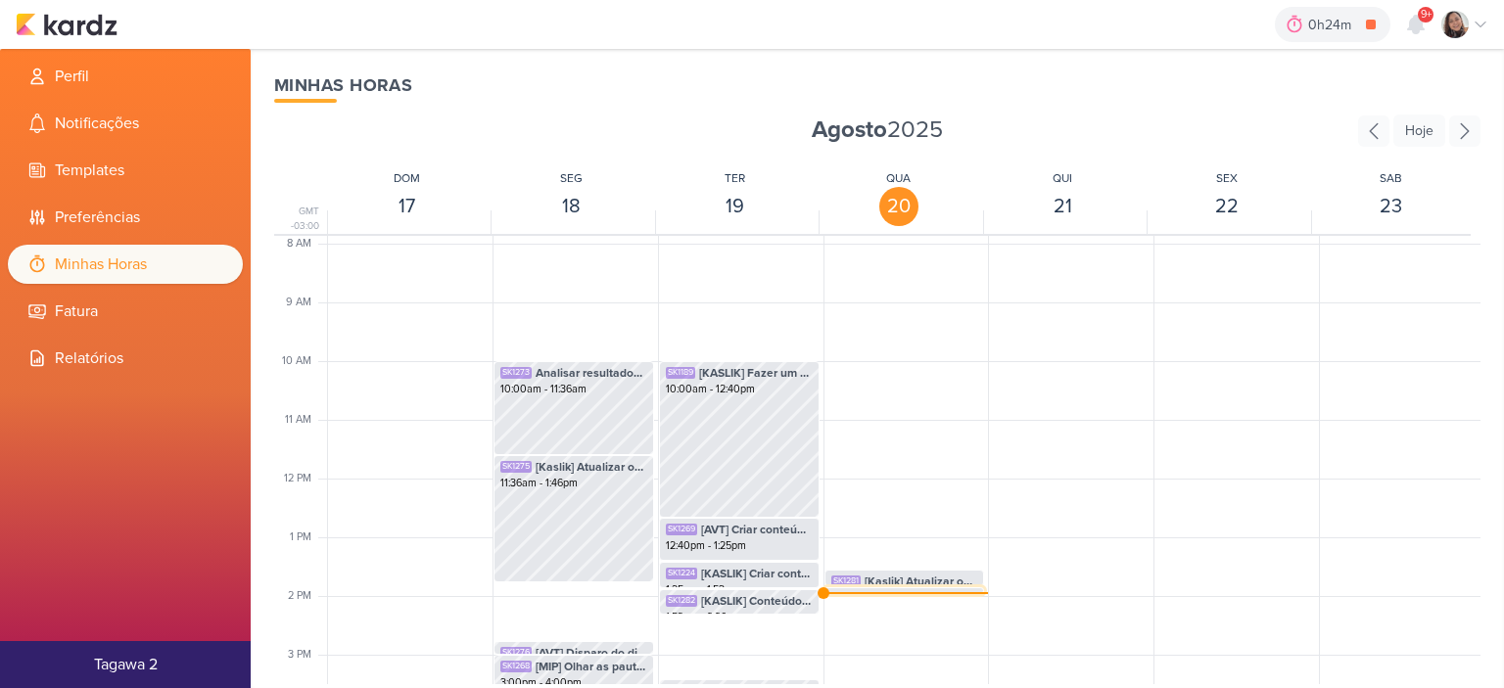
click at [901, 591] on span "AV] Enviar blog de Outubro para aprovação" at bounding box center [922, 599] width 112 height 18
select select "pm"
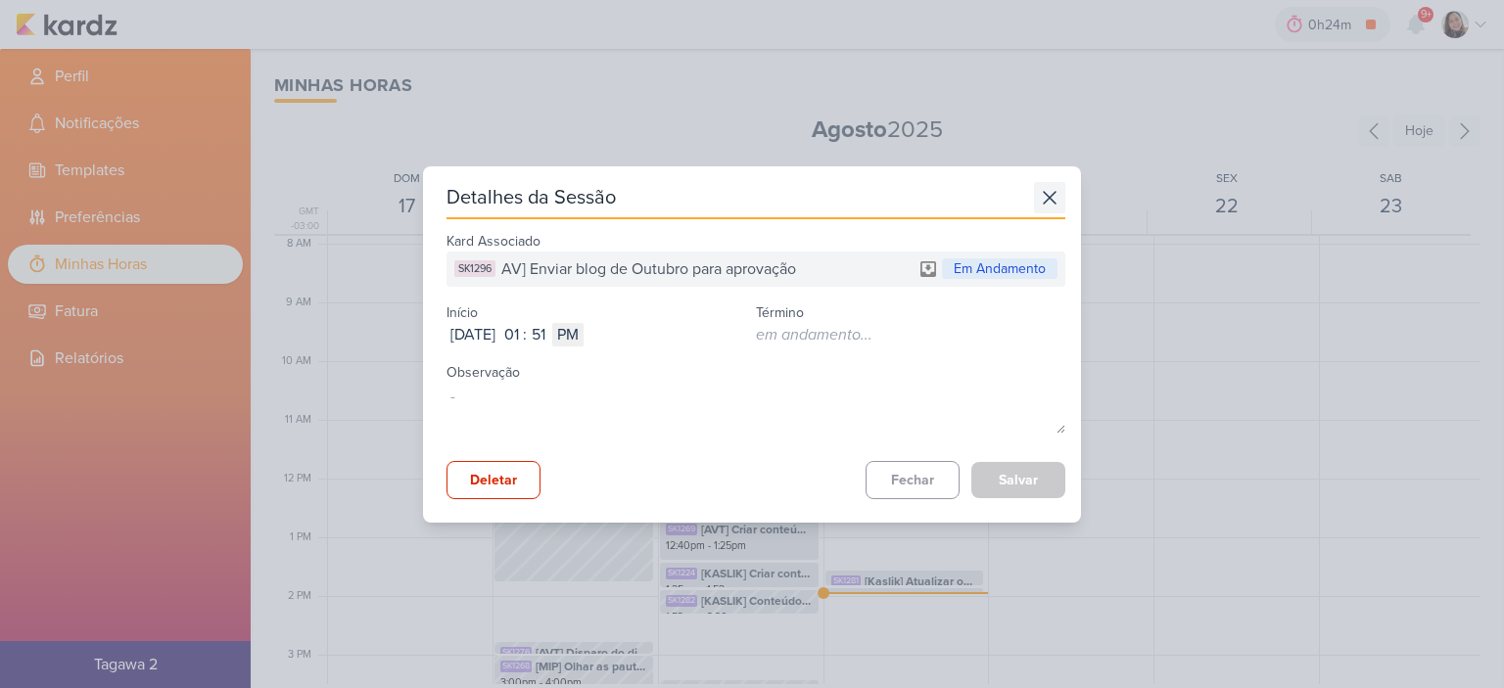
click at [1045, 194] on icon at bounding box center [1050, 198] width 12 height 12
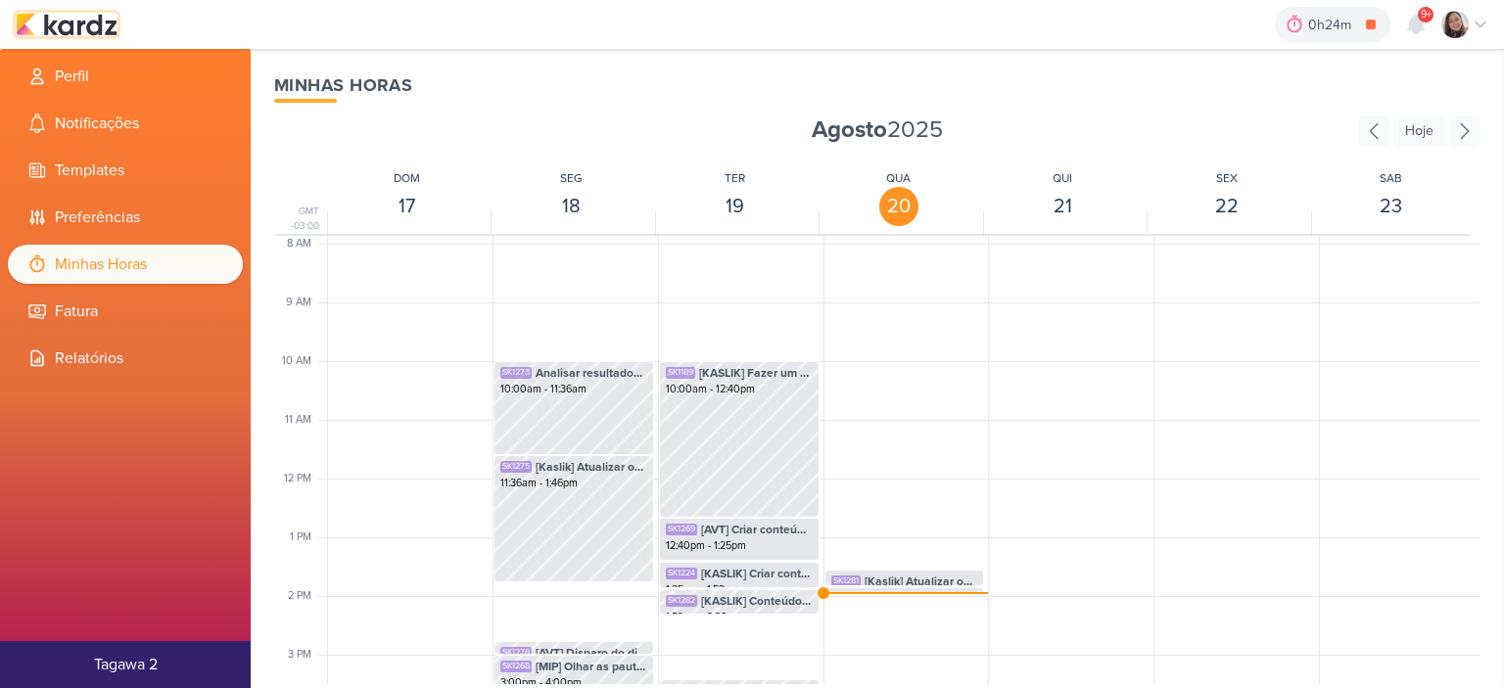
click at [87, 23] on img at bounding box center [67, 24] width 102 height 23
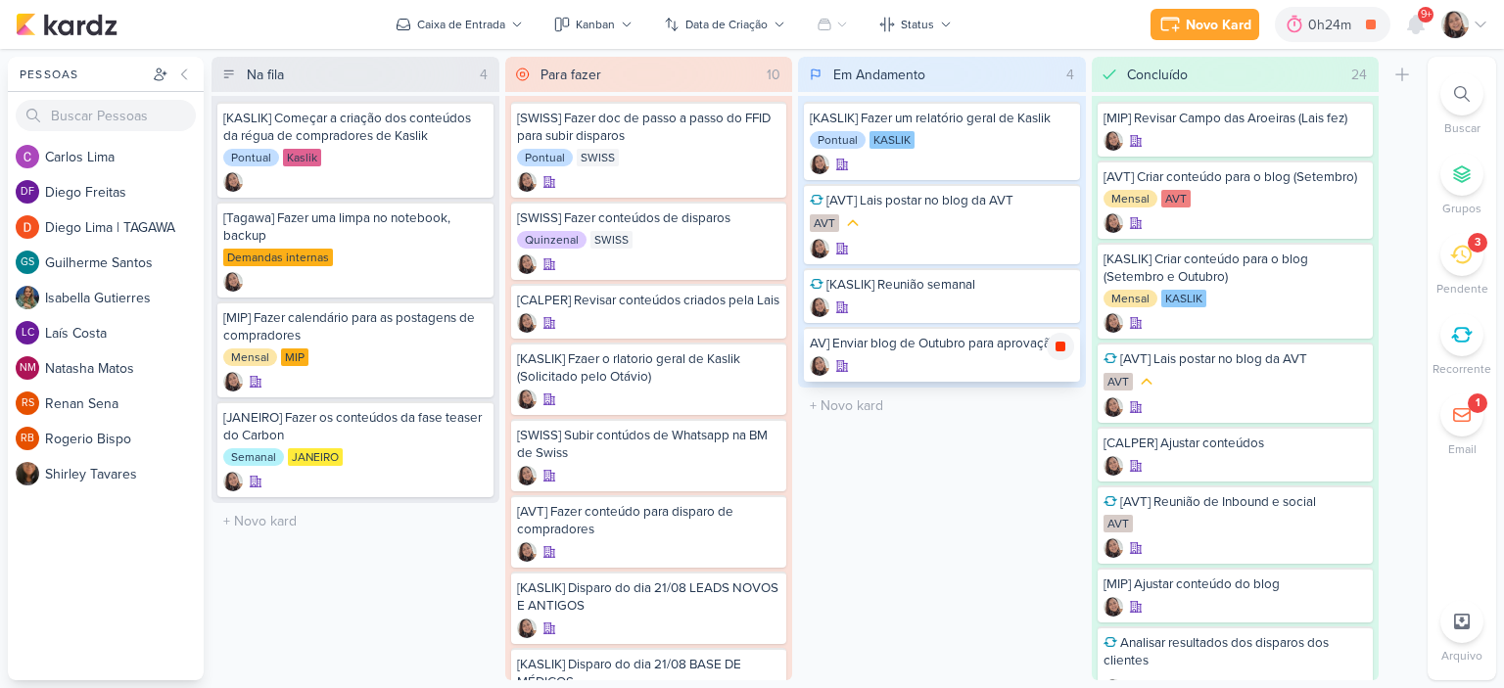
click at [1055, 348] on icon at bounding box center [1060, 347] width 10 height 10
click at [1481, 11] on div at bounding box center [1464, 24] width 47 height 27
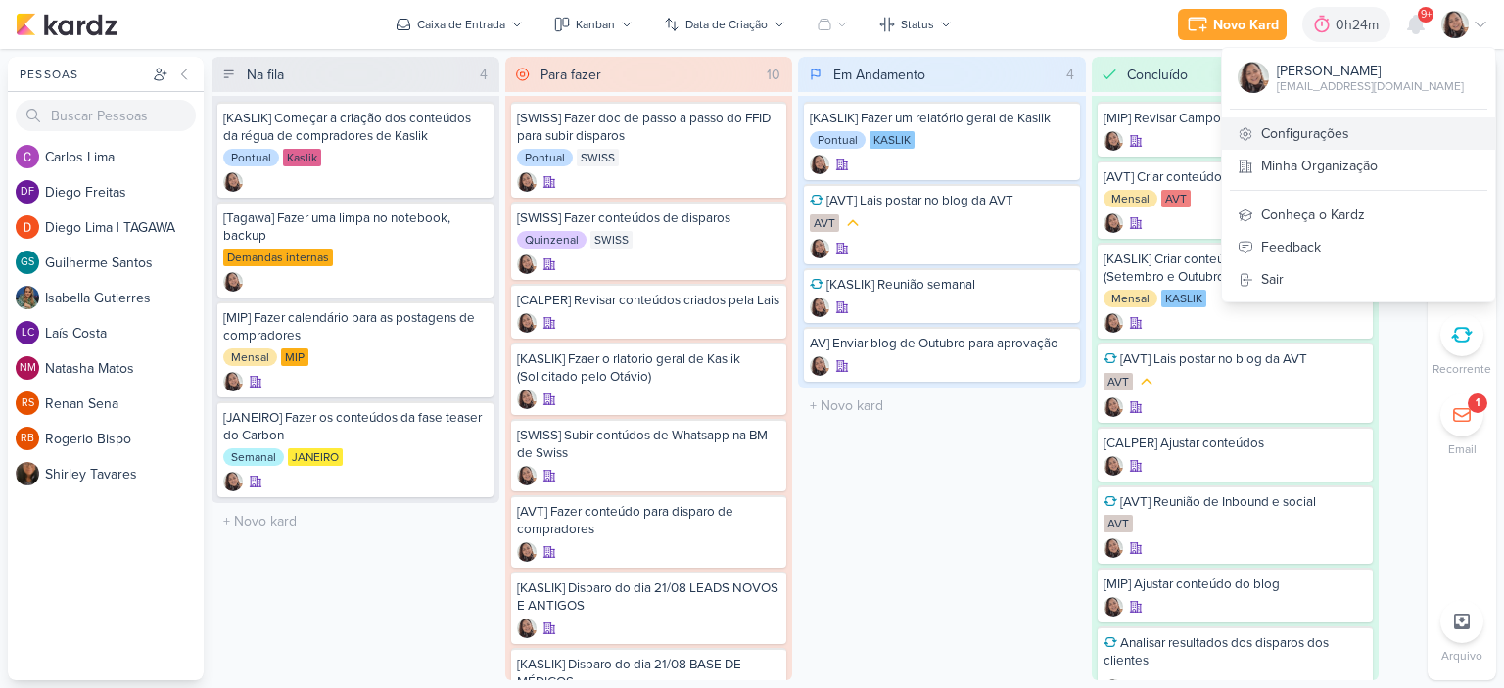
click at [1311, 132] on link "Configurações" at bounding box center [1358, 133] width 273 height 32
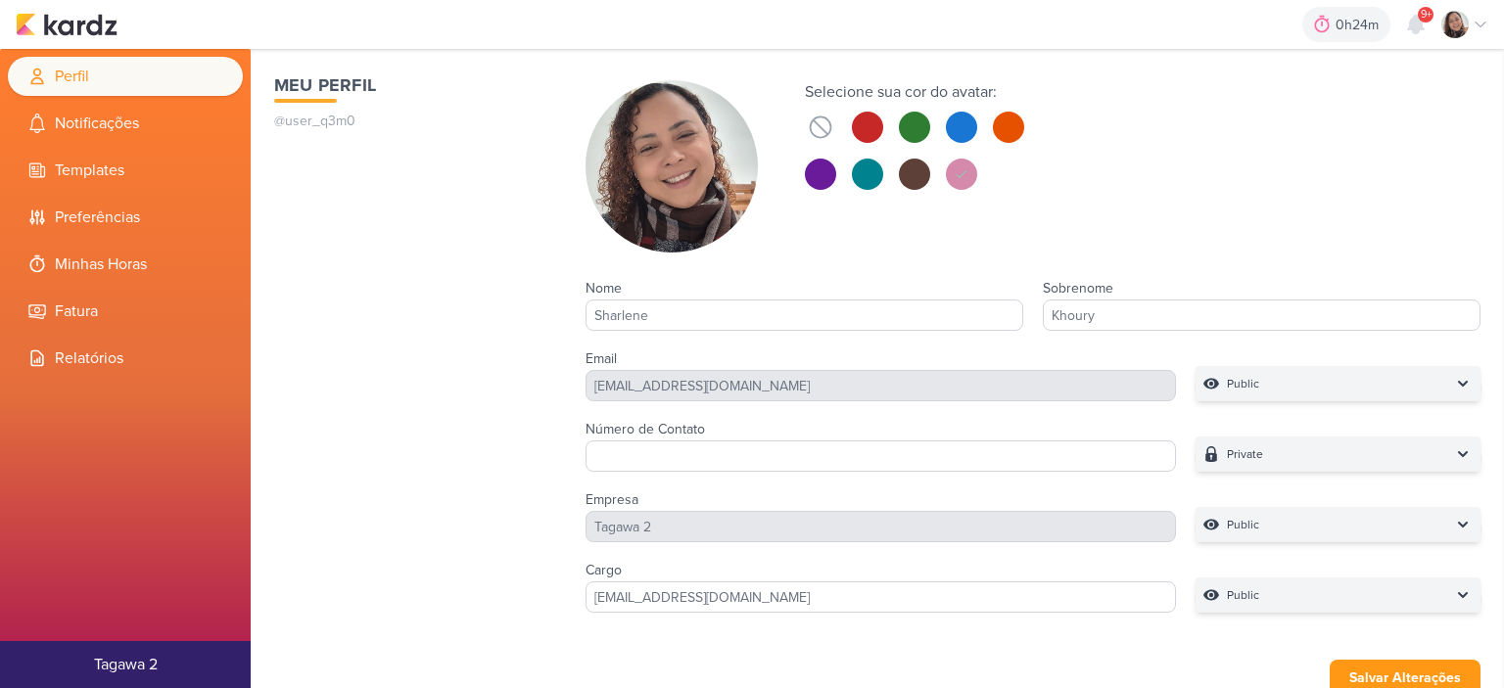
click at [102, 243] on ul "Perfil Notificações Templates Preferências Minhas Horas [GEOGRAPHIC_DATA]" at bounding box center [125, 217] width 251 height 321
click at [103, 248] on li "Minhas Horas" at bounding box center [125, 264] width 235 height 39
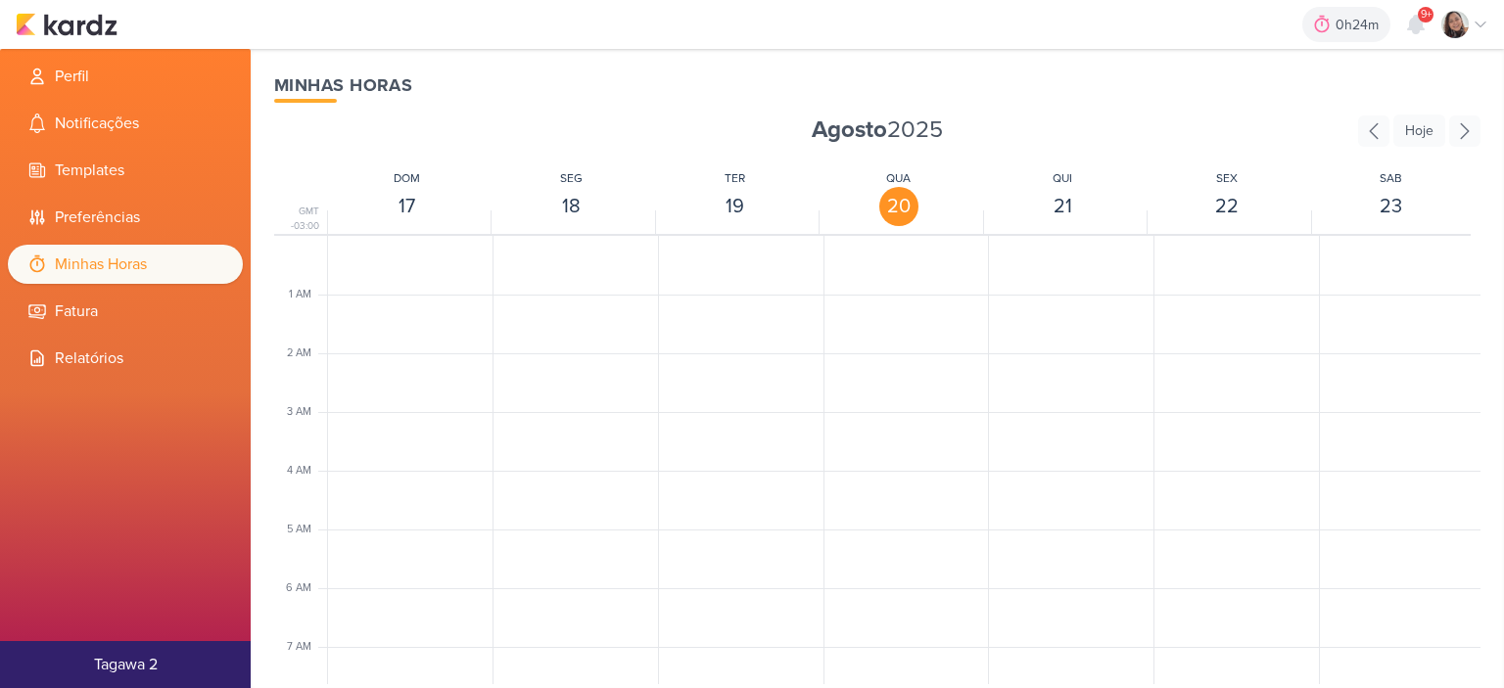
scroll to position [462, 0]
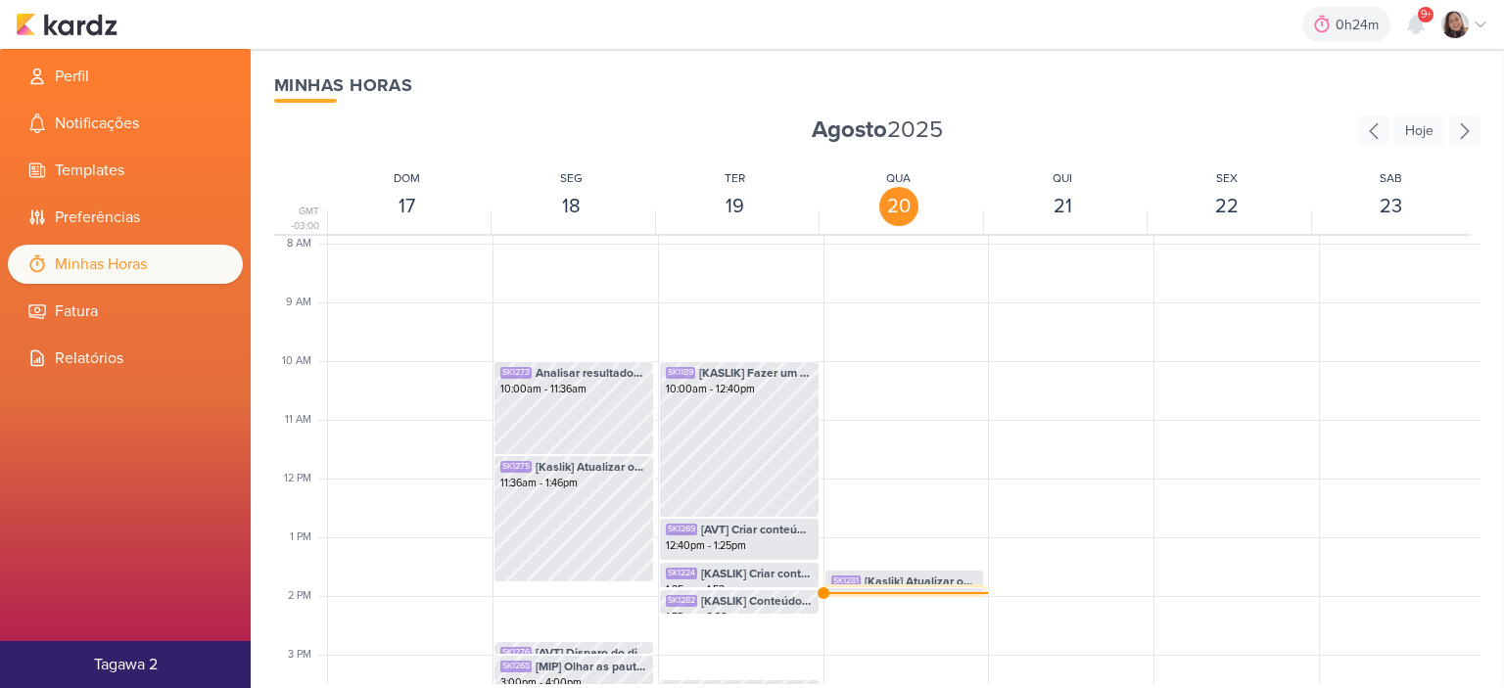
click at [842, 588] on div "SK1296 AV] Enviar blog de Outubro para aprovação 1:51pm - 1:58pm" at bounding box center [904, 606] width 159 height 37
select select "pm"
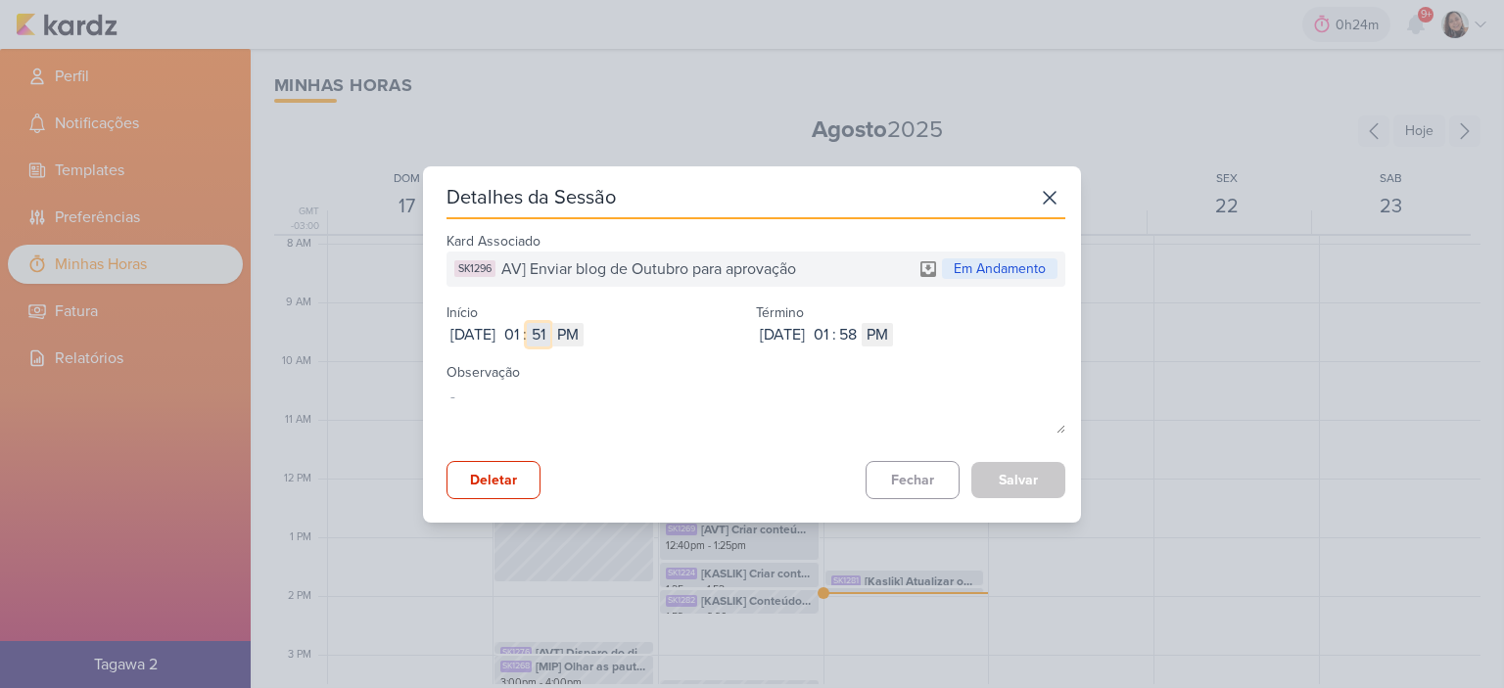
click at [550, 324] on input "51" at bounding box center [538, 334] width 23 height 23
click at [523, 329] on input "01" at bounding box center [510, 334] width 23 height 23
type input "10"
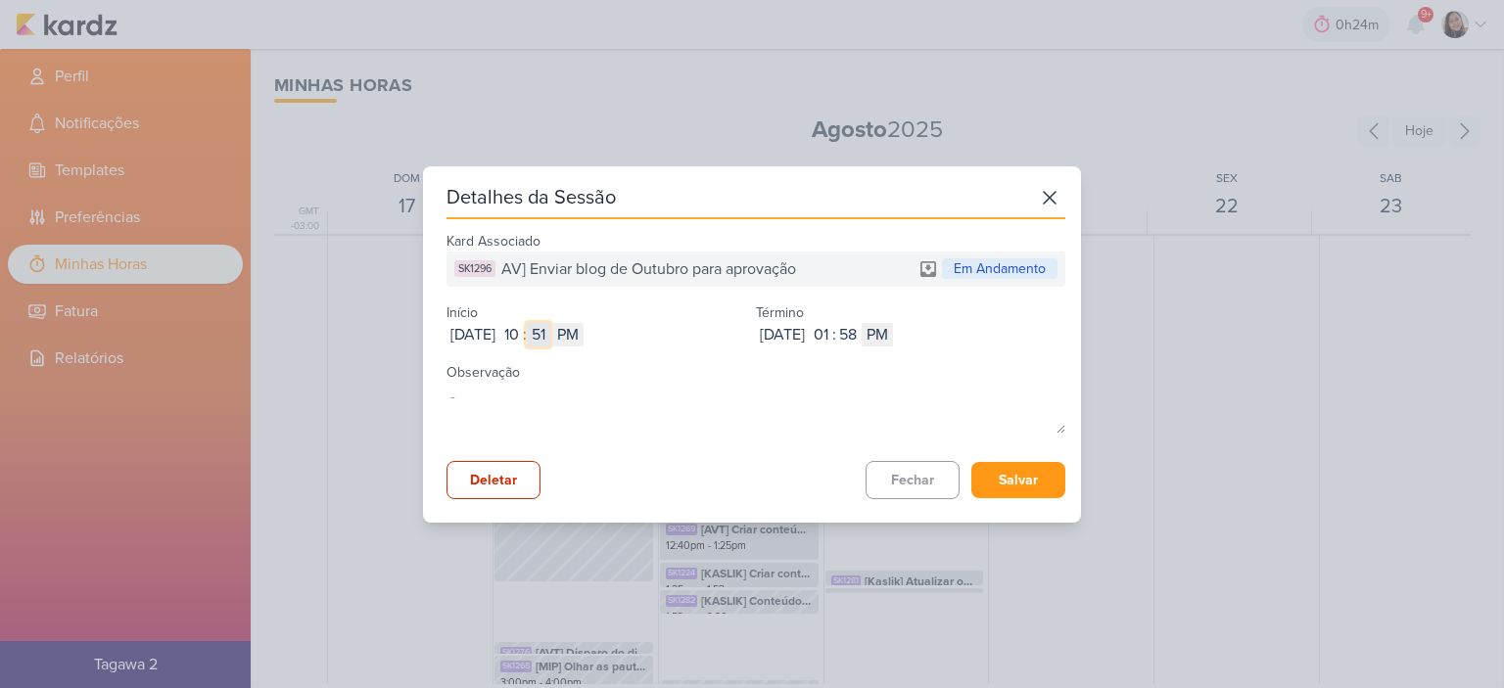
click at [550, 333] on input "51" at bounding box center [538, 334] width 23 height 23
type input "01"
click at [635, 331] on div "Aug 20, 2025 2025-08-20 10 : 01 AM PM" at bounding box center [600, 334] width 309 height 23
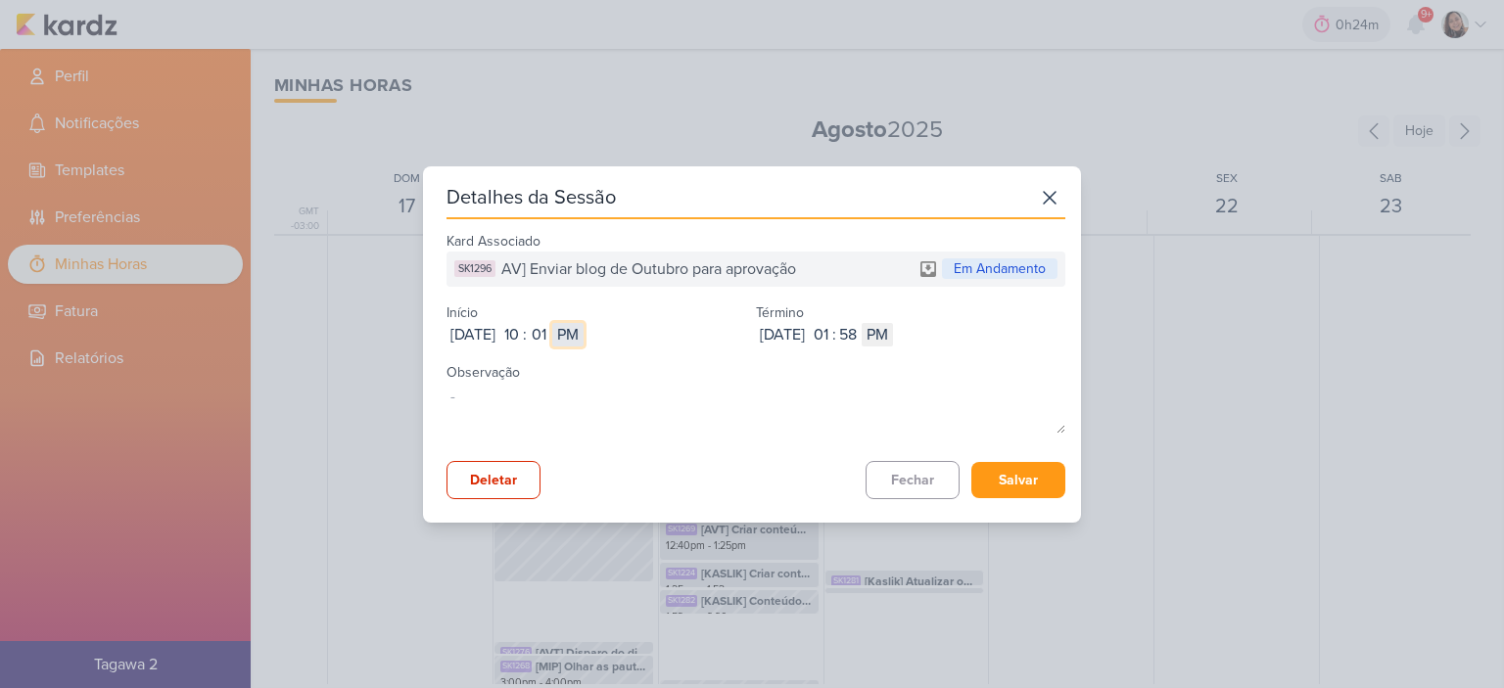
click at [583, 331] on select "AM PM" at bounding box center [567, 334] width 31 height 23
select select "am"
click at [583, 323] on select "AM PM" at bounding box center [567, 334] width 31 height 23
click at [832, 325] on input "01" at bounding box center [820, 334] width 23 height 23
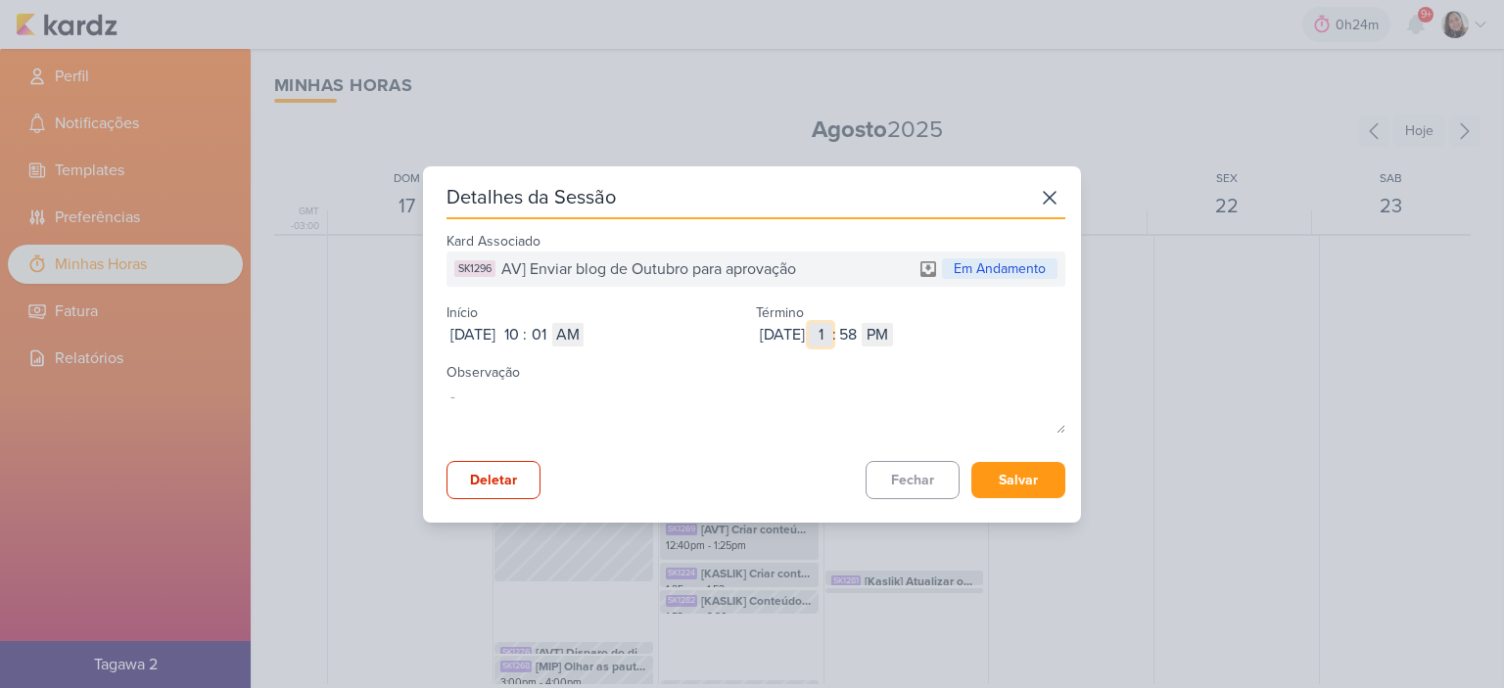
type input "11"
click at [860, 327] on input "58" at bounding box center [847, 334] width 23 height 23
type input "37"
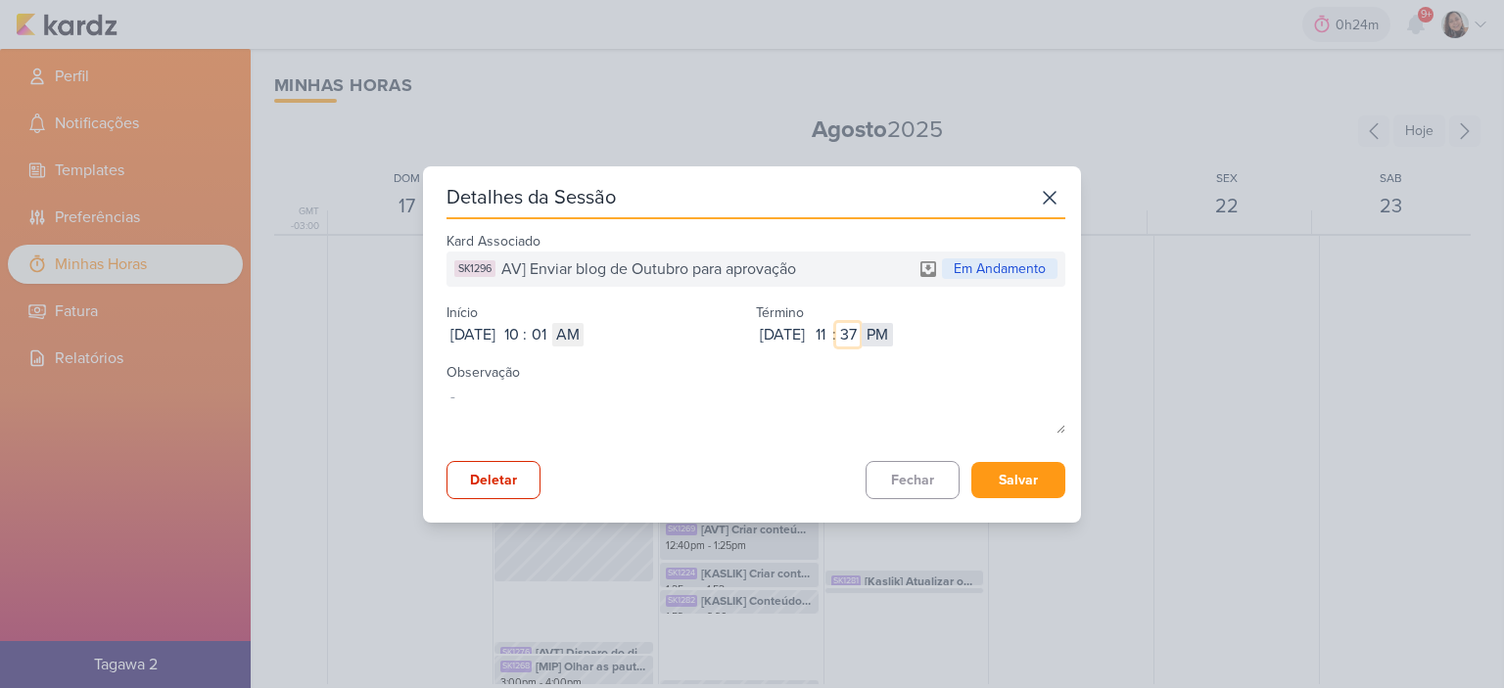
type input "37"
click at [893, 335] on select "AM PM" at bounding box center [876, 334] width 31 height 23
select select "am"
click at [893, 323] on select "AM PM" at bounding box center [876, 334] width 31 height 23
click at [1026, 473] on button "Salvar" at bounding box center [1018, 480] width 94 height 36
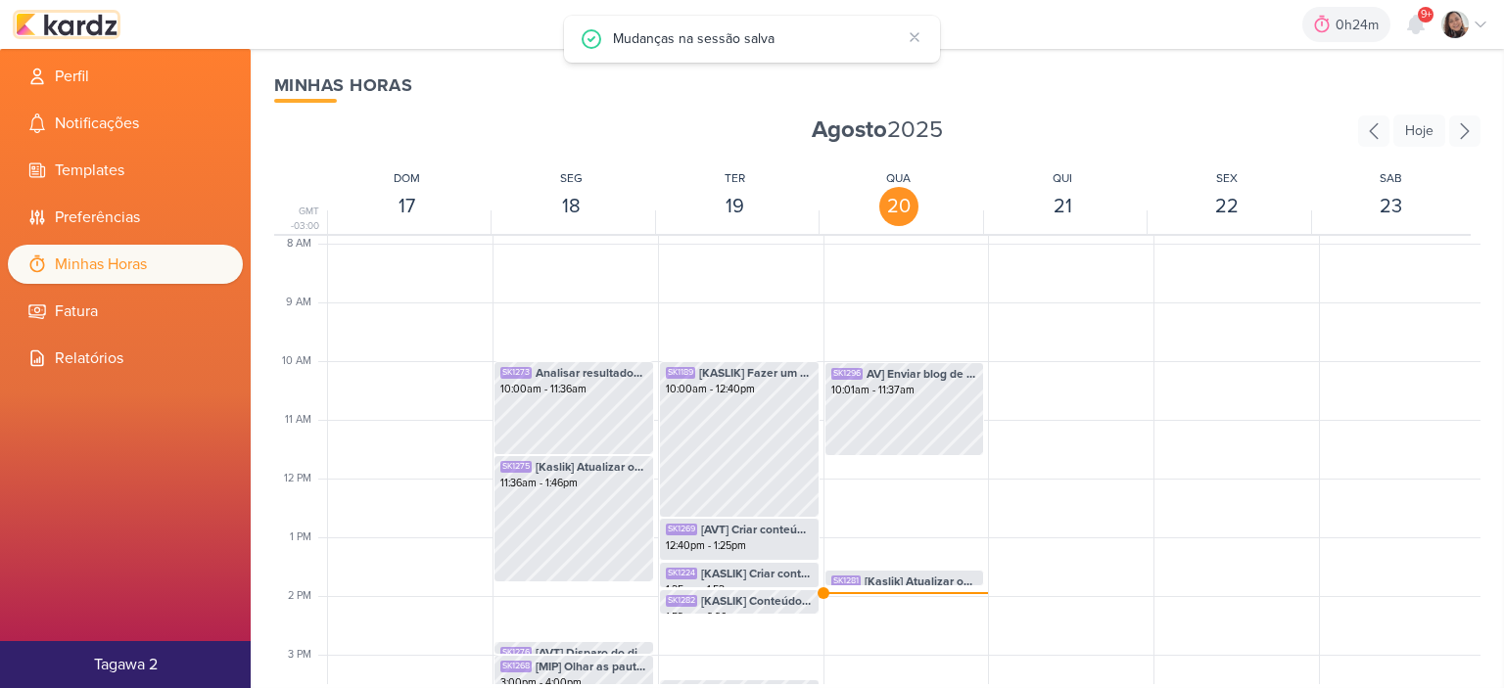
click at [101, 26] on img at bounding box center [67, 24] width 102 height 23
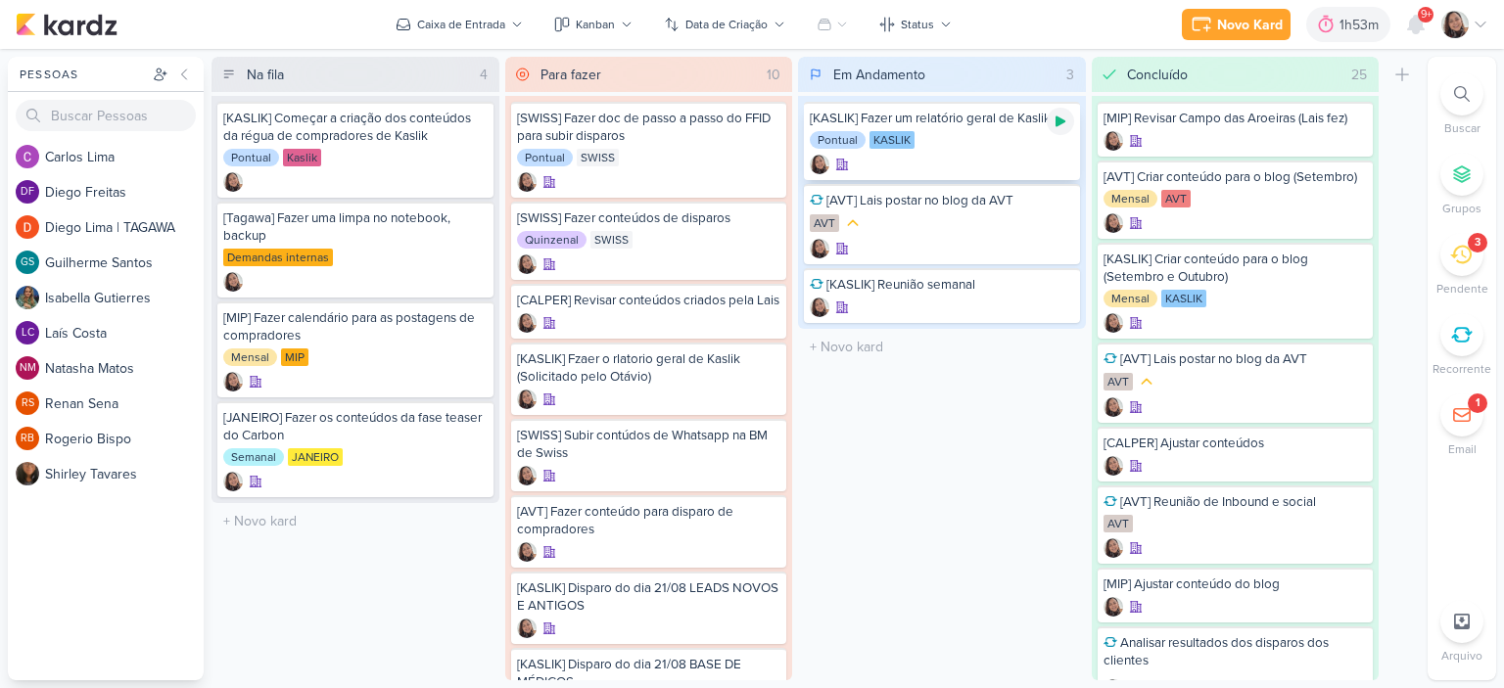
click at [1058, 116] on icon at bounding box center [1060, 121] width 10 height 11
click at [1482, 23] on icon at bounding box center [1480, 25] width 16 height 16
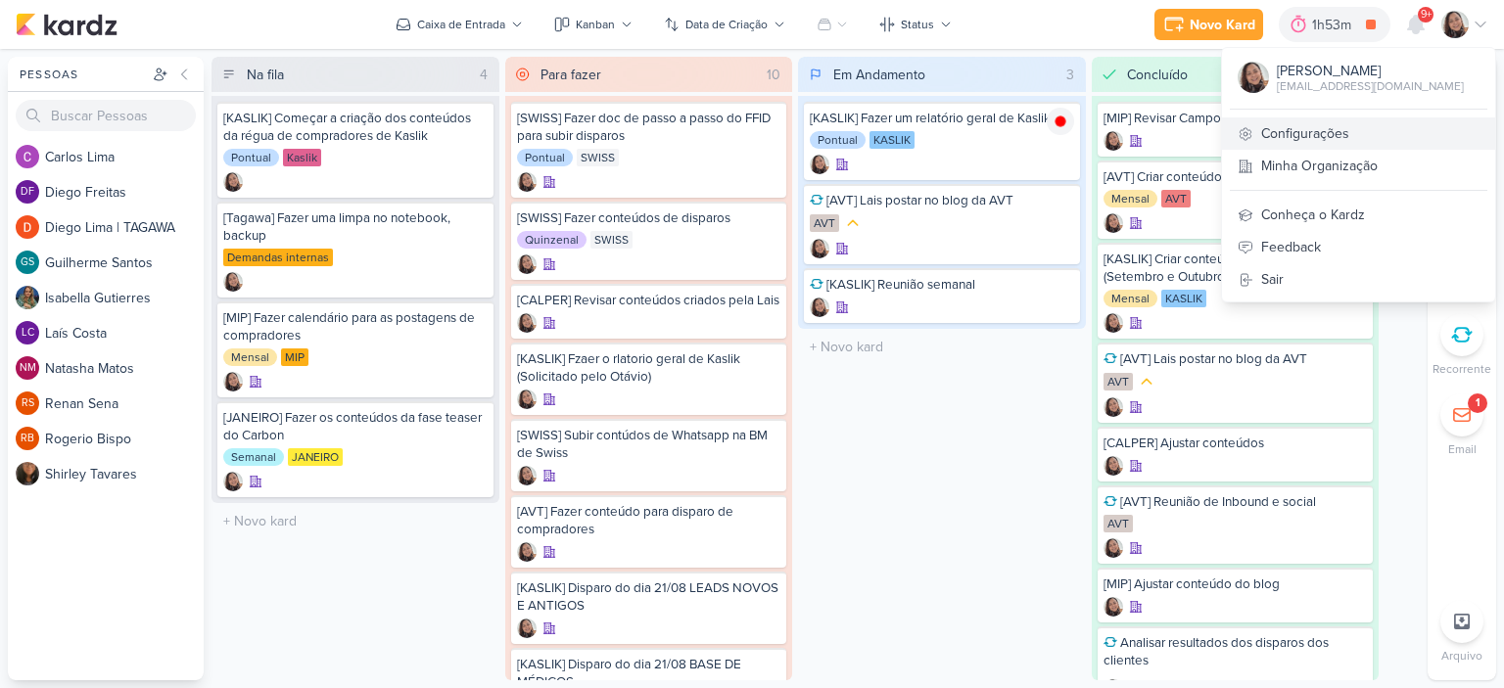
click at [1338, 125] on link "Configurações" at bounding box center [1358, 133] width 273 height 32
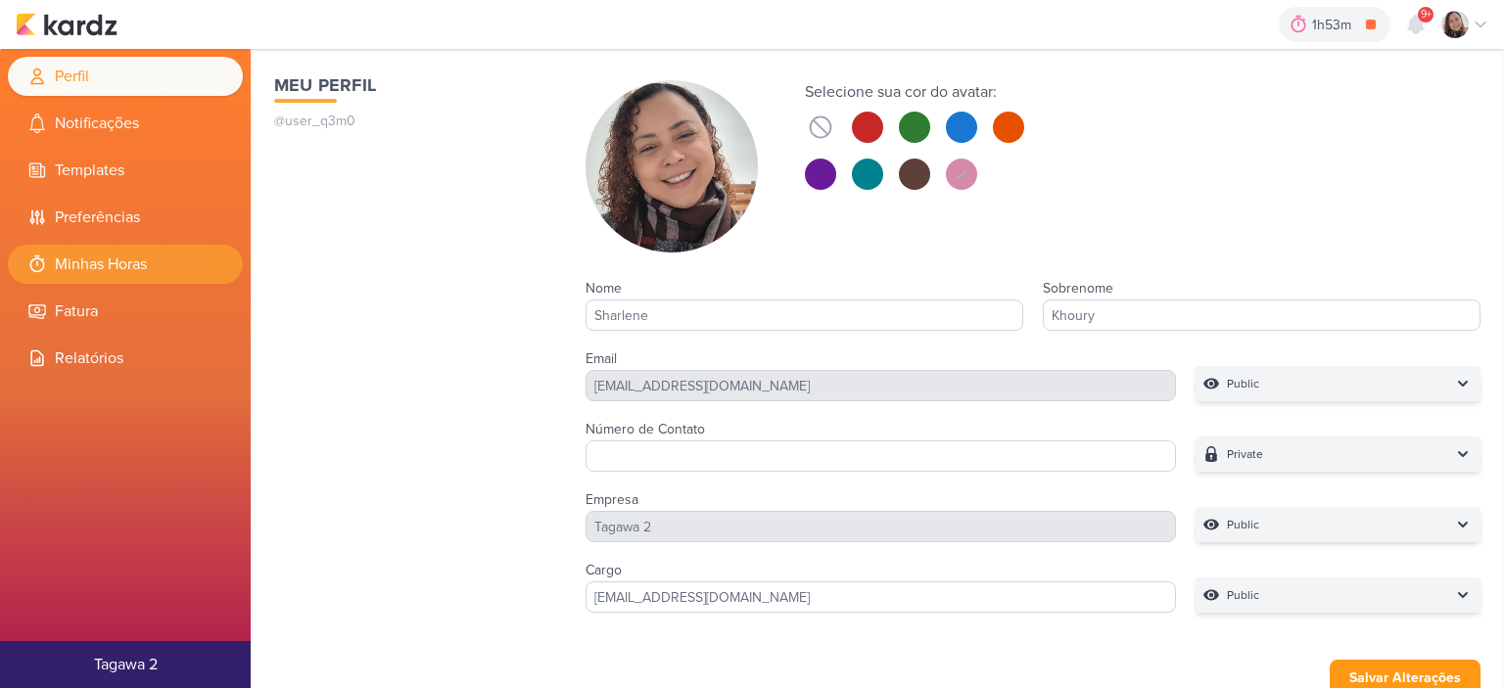
click at [118, 258] on li "Minhas Horas" at bounding box center [125, 264] width 235 height 39
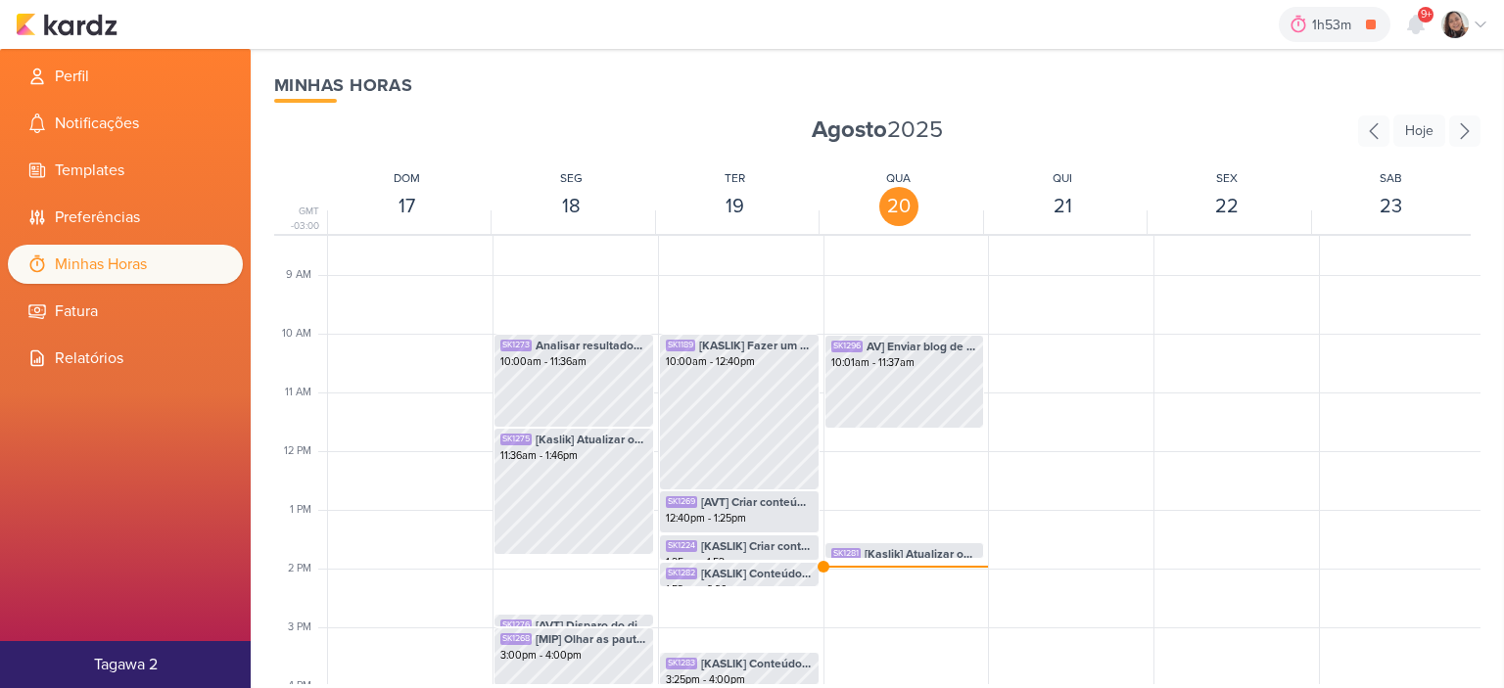
scroll to position [462, 0]
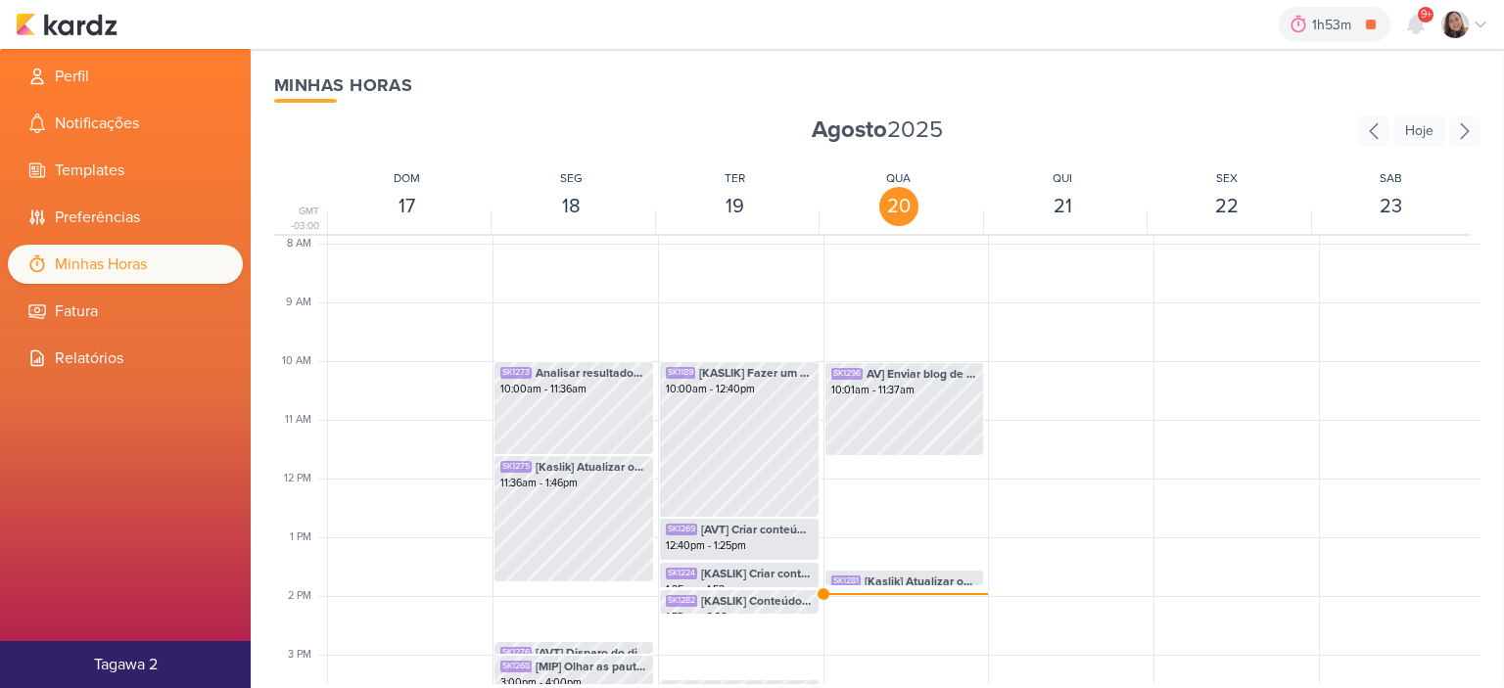
click at [73, 11] on div "1h53m [KASLIK] Fazer um relatório geral de Kaslik 0h0m Hoje 1h53m Semana 0h0m M…" at bounding box center [752, 24] width 1472 height 49
click at [78, 23] on img at bounding box center [67, 24] width 102 height 23
